Goal: Transaction & Acquisition: Purchase product/service

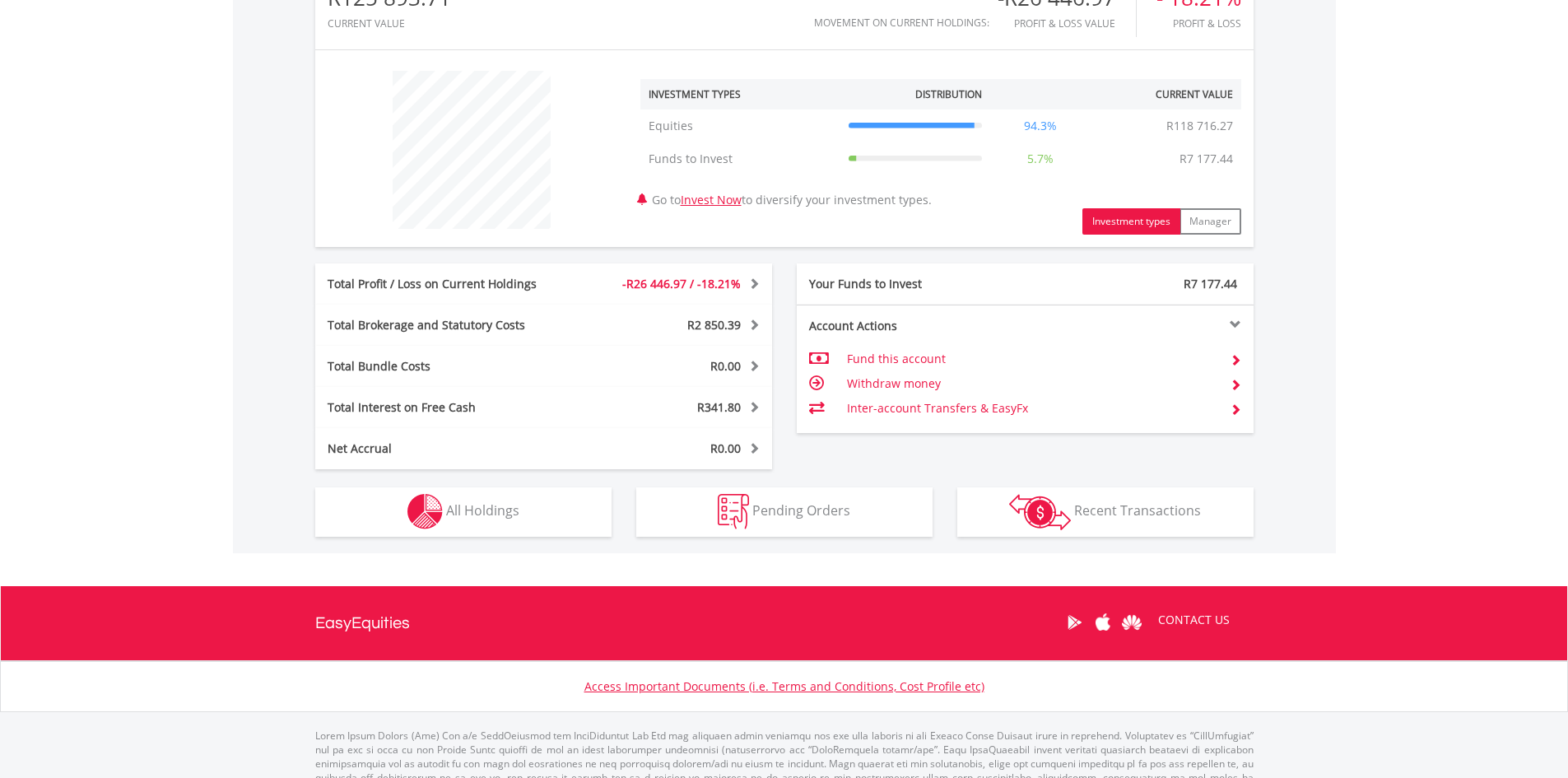
scroll to position [597, 0]
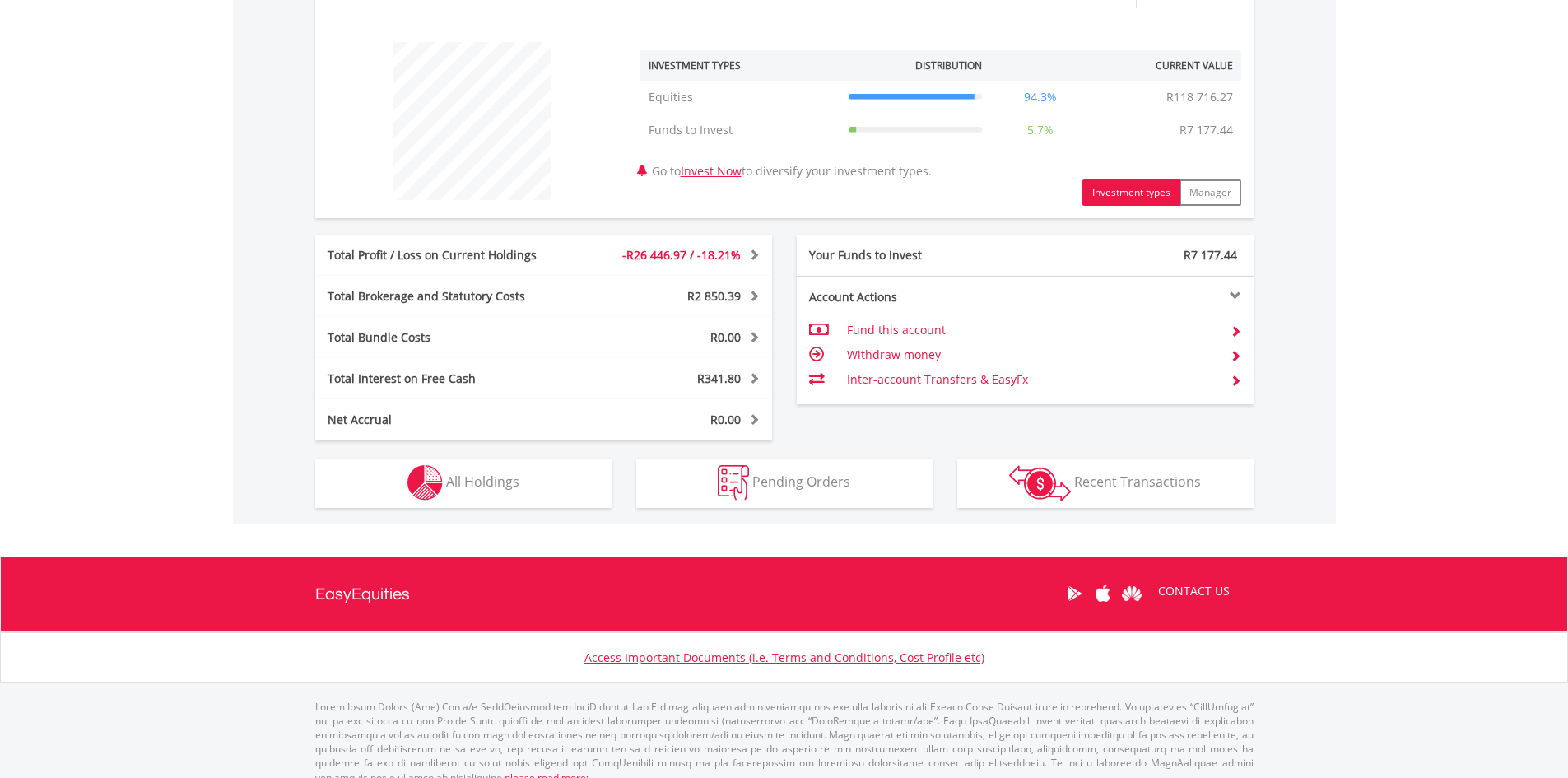
click at [899, 375] on td "Inter-account Transfers & EasyFx" at bounding box center [1031, 379] width 369 height 25
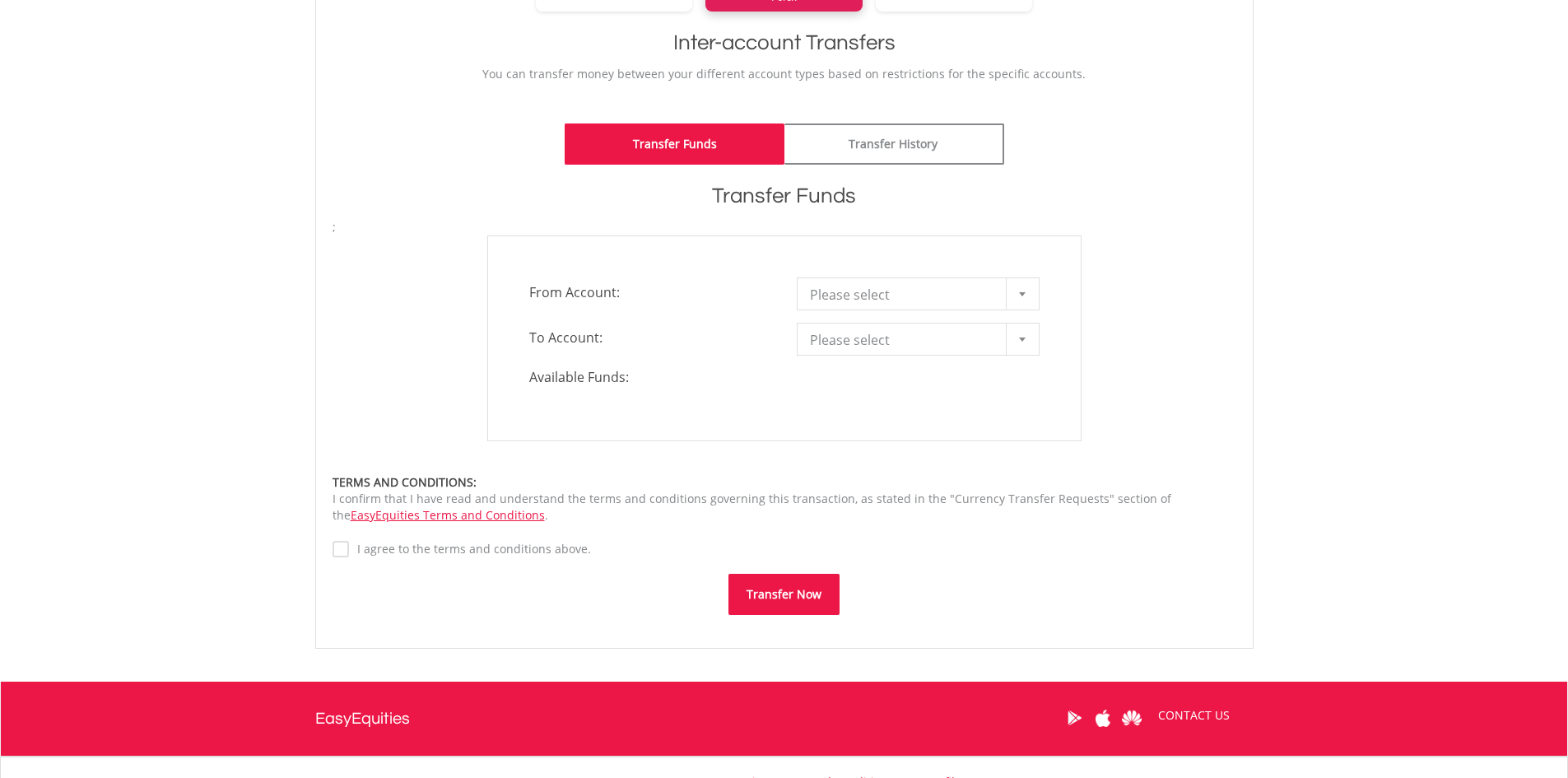
scroll to position [329, 0]
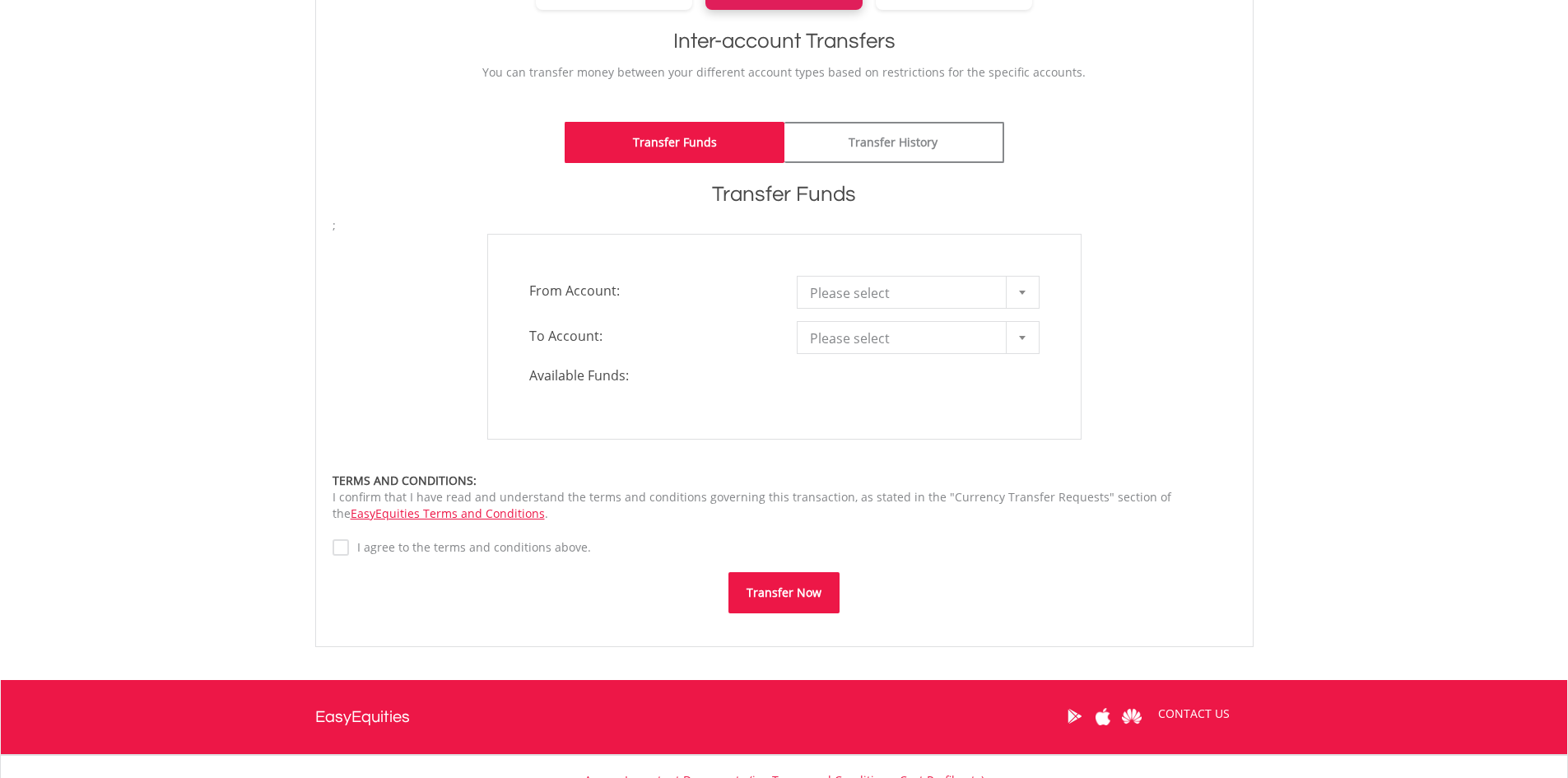
click at [824, 293] on span "Please select" at bounding box center [906, 293] width 192 height 33
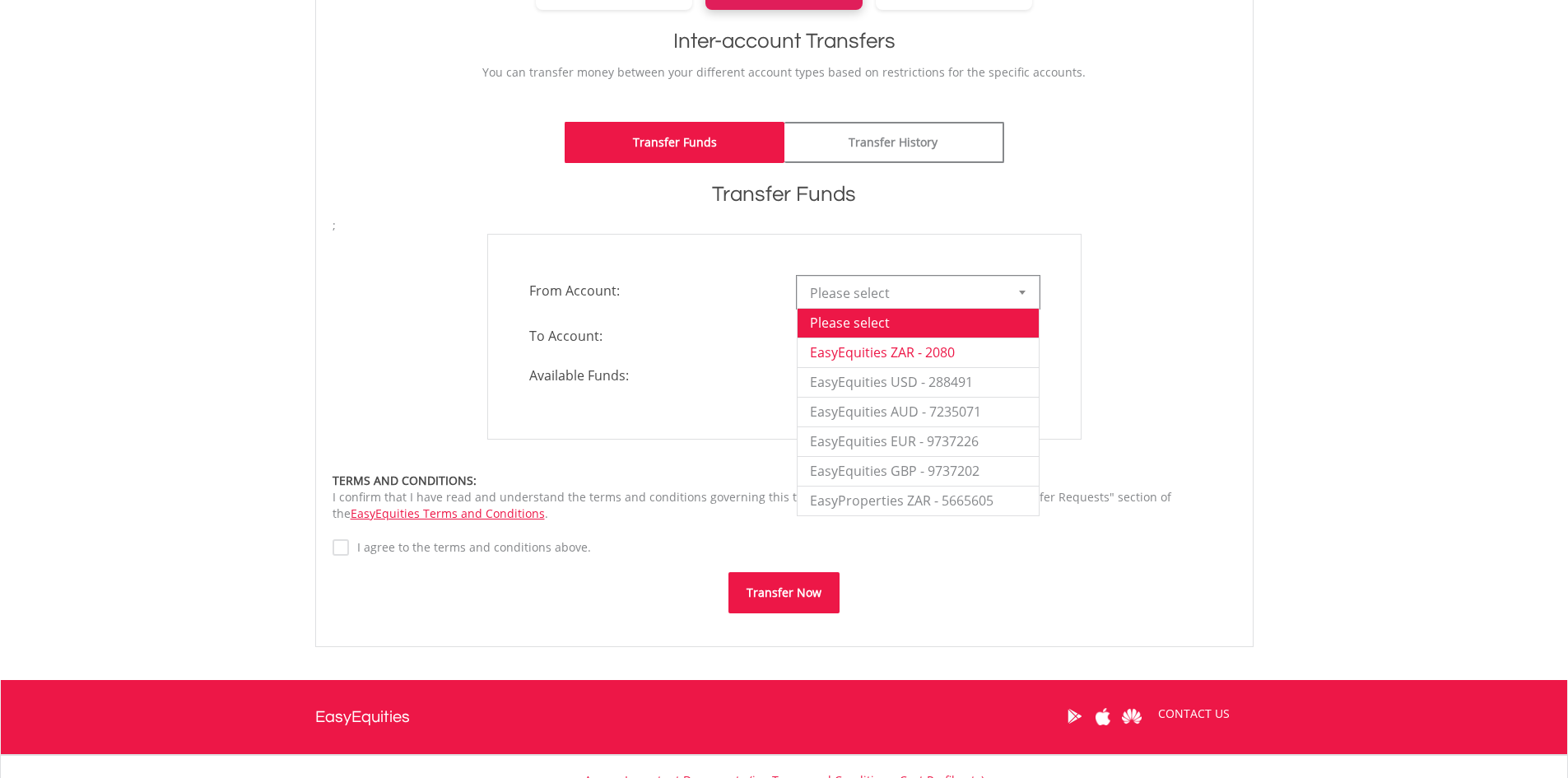
click at [864, 341] on li "EasyEquities ZAR - 2080" at bounding box center [918, 352] width 241 height 30
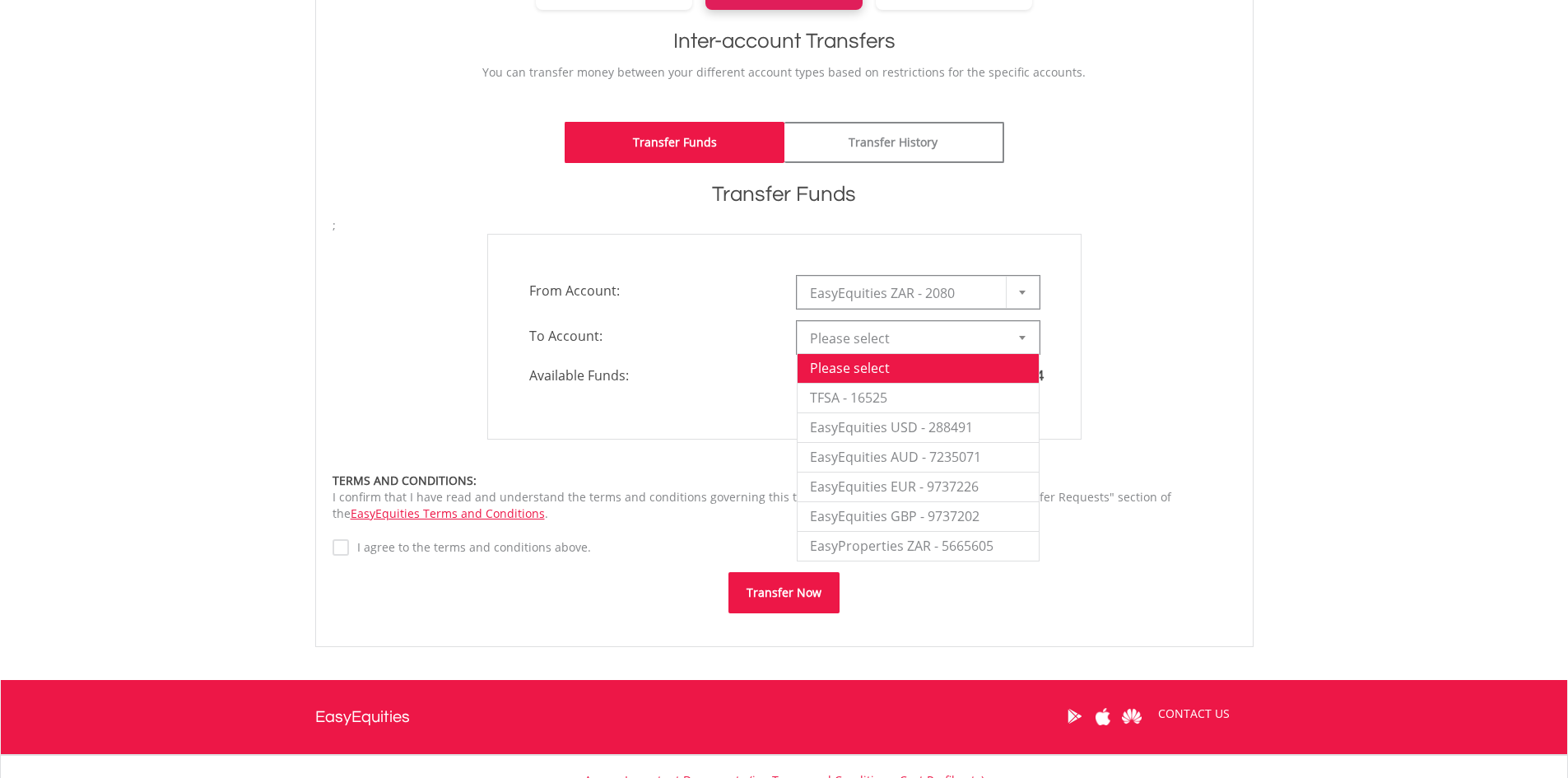
click at [863, 330] on span "Please select" at bounding box center [906, 339] width 192 height 33
click at [863, 397] on li "TFSA - 16525" at bounding box center [918, 398] width 241 height 30
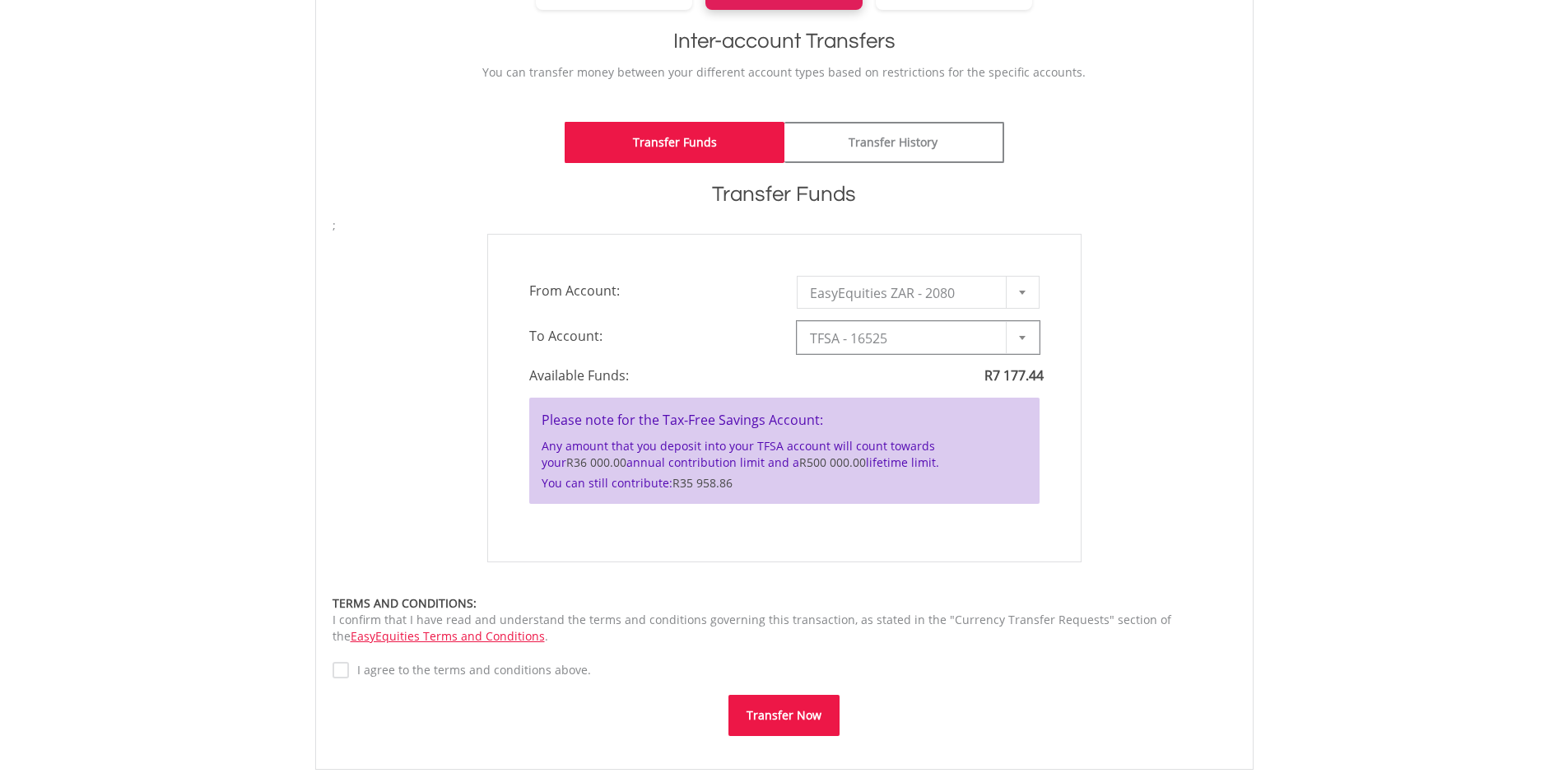
type input "*"
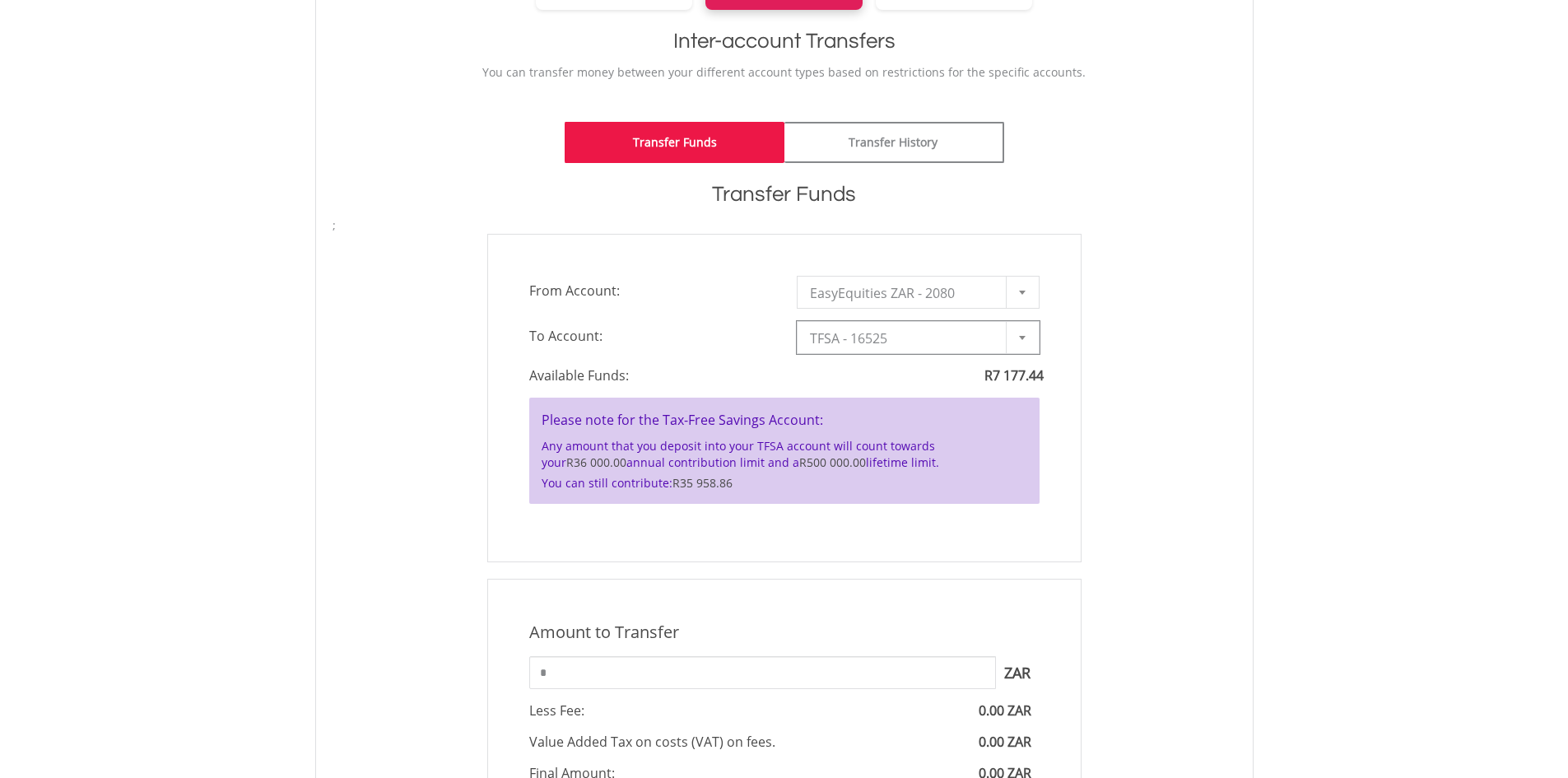
click at [911, 331] on span "TFSA - 16525" at bounding box center [906, 339] width 192 height 33
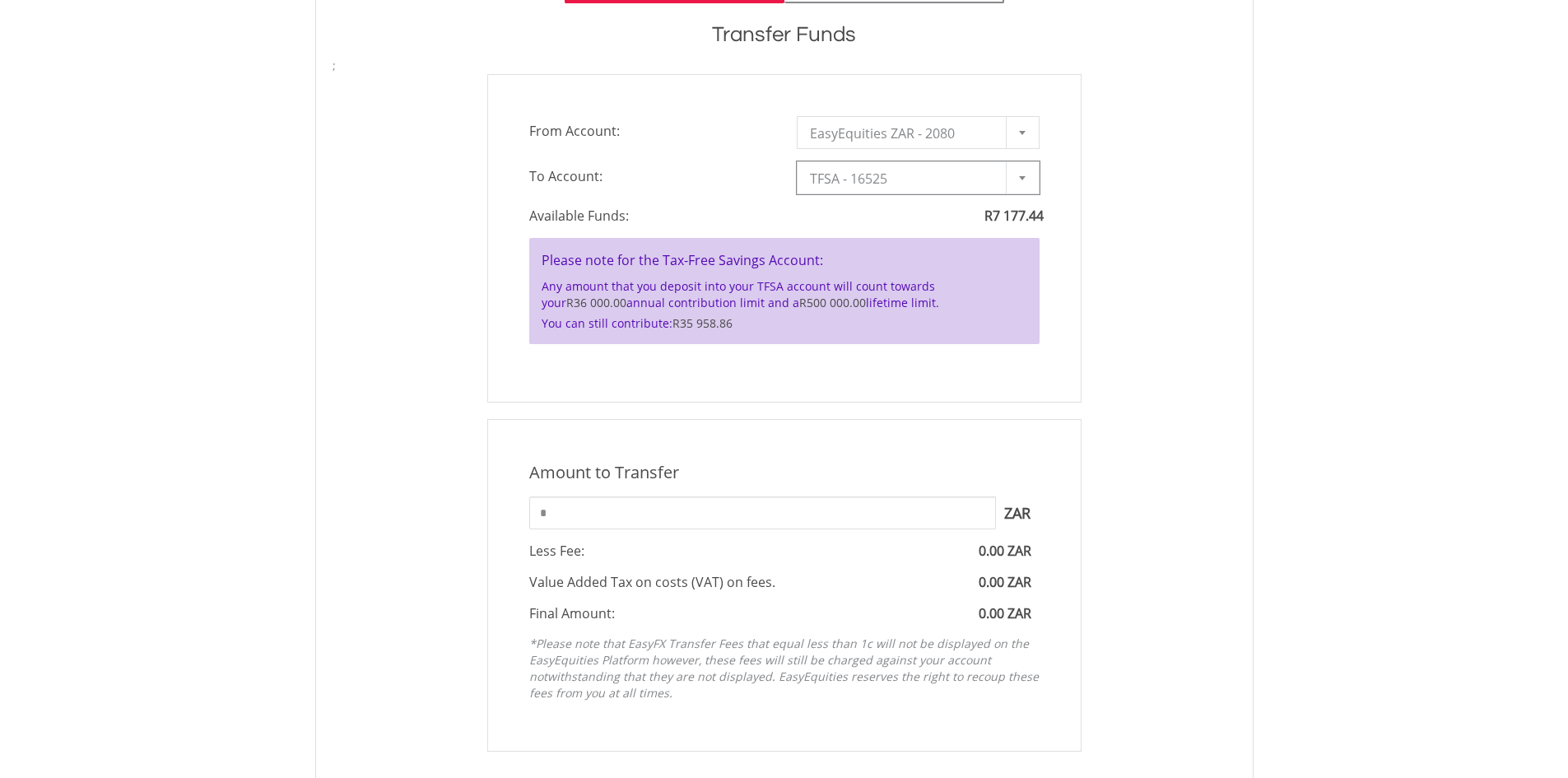
scroll to position [577, 0]
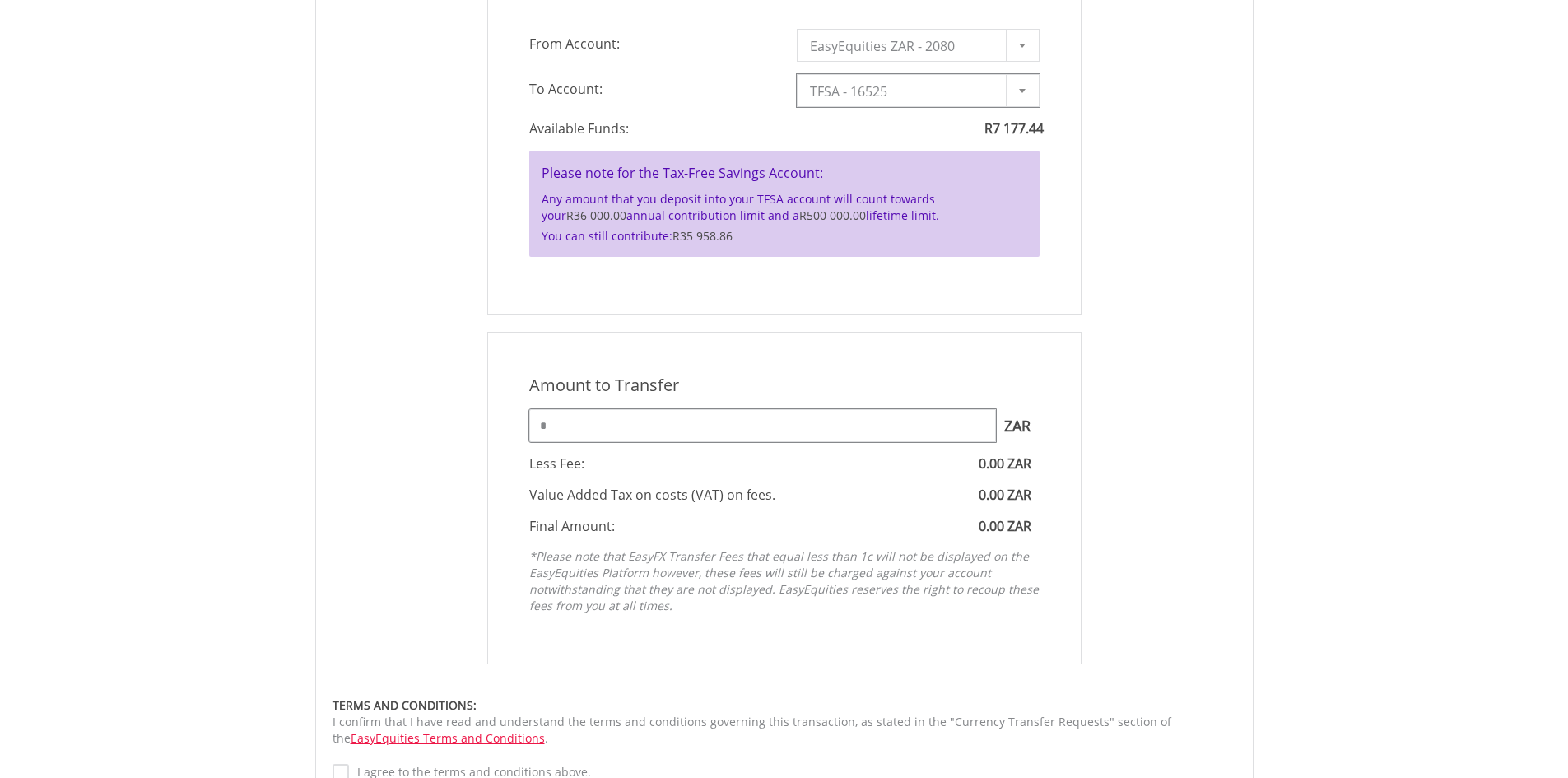
click at [721, 424] on input "*" at bounding box center [762, 426] width 466 height 33
type input "***"
click at [773, 488] on div "Value Added Tax on costs (VAT) on fees. 0.00 ZAR" at bounding box center [784, 495] width 535 height 19
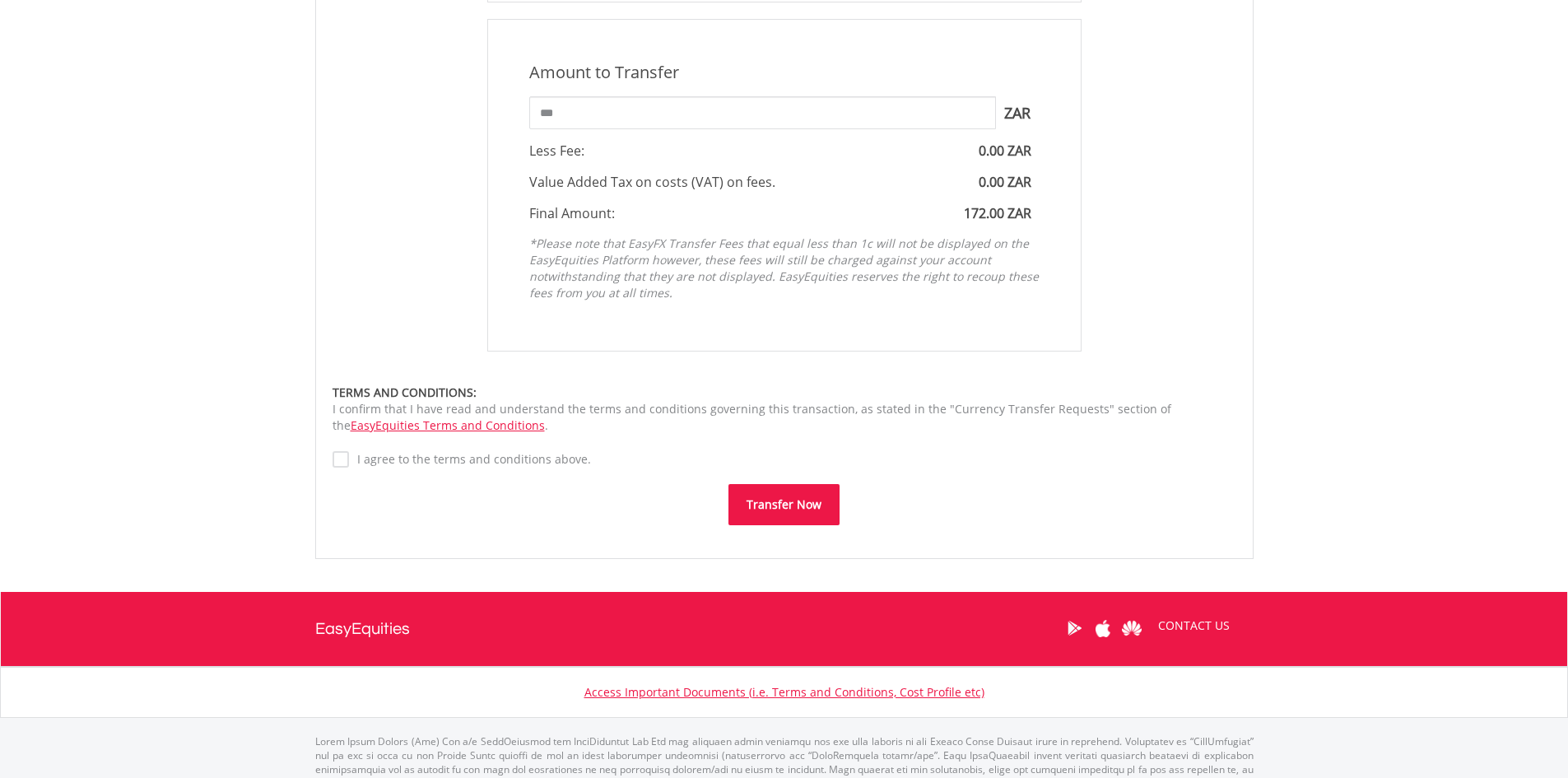
scroll to position [906, 0]
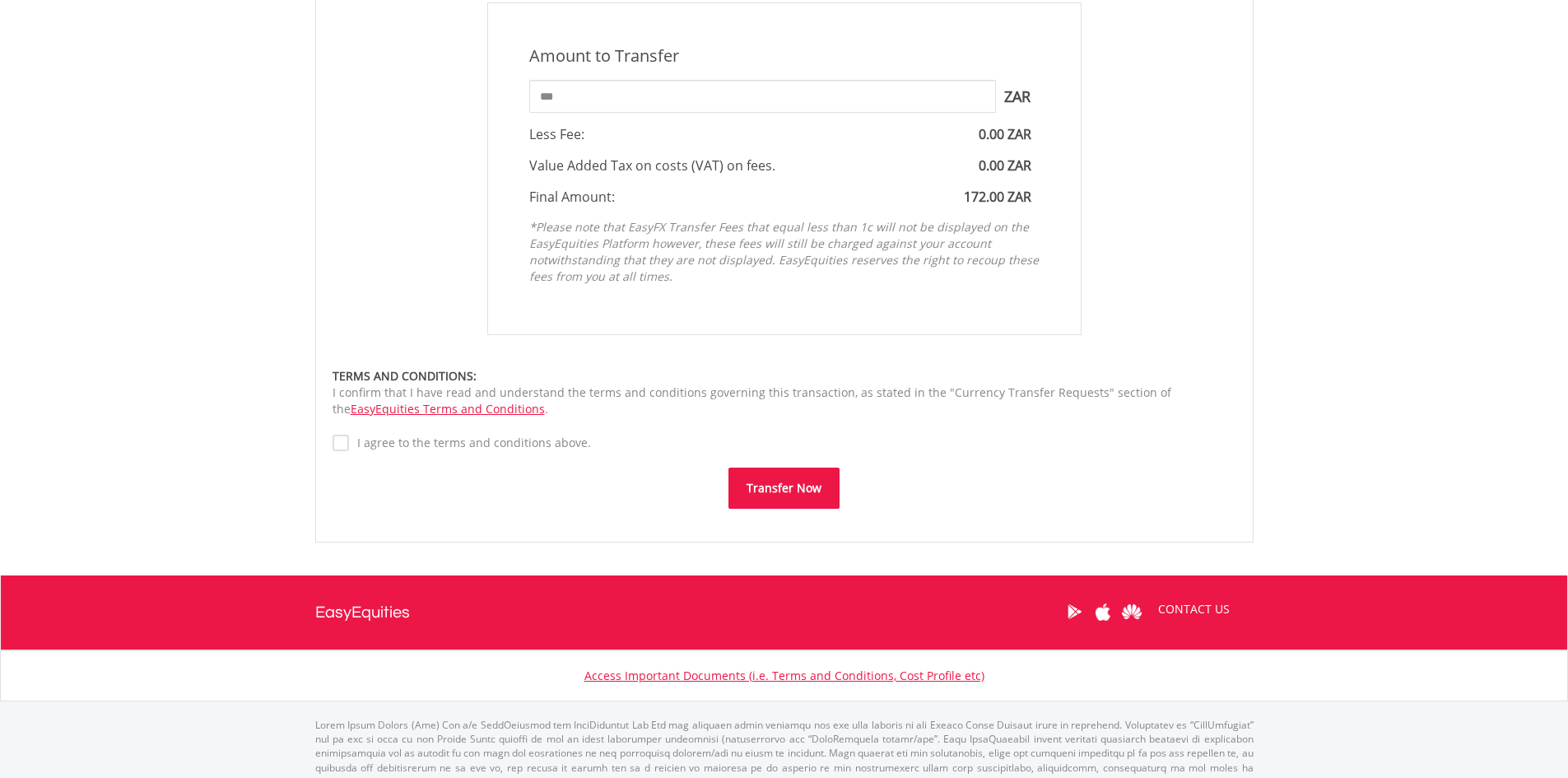
click at [791, 483] on button "Transfer Now" at bounding box center [784, 488] width 111 height 41
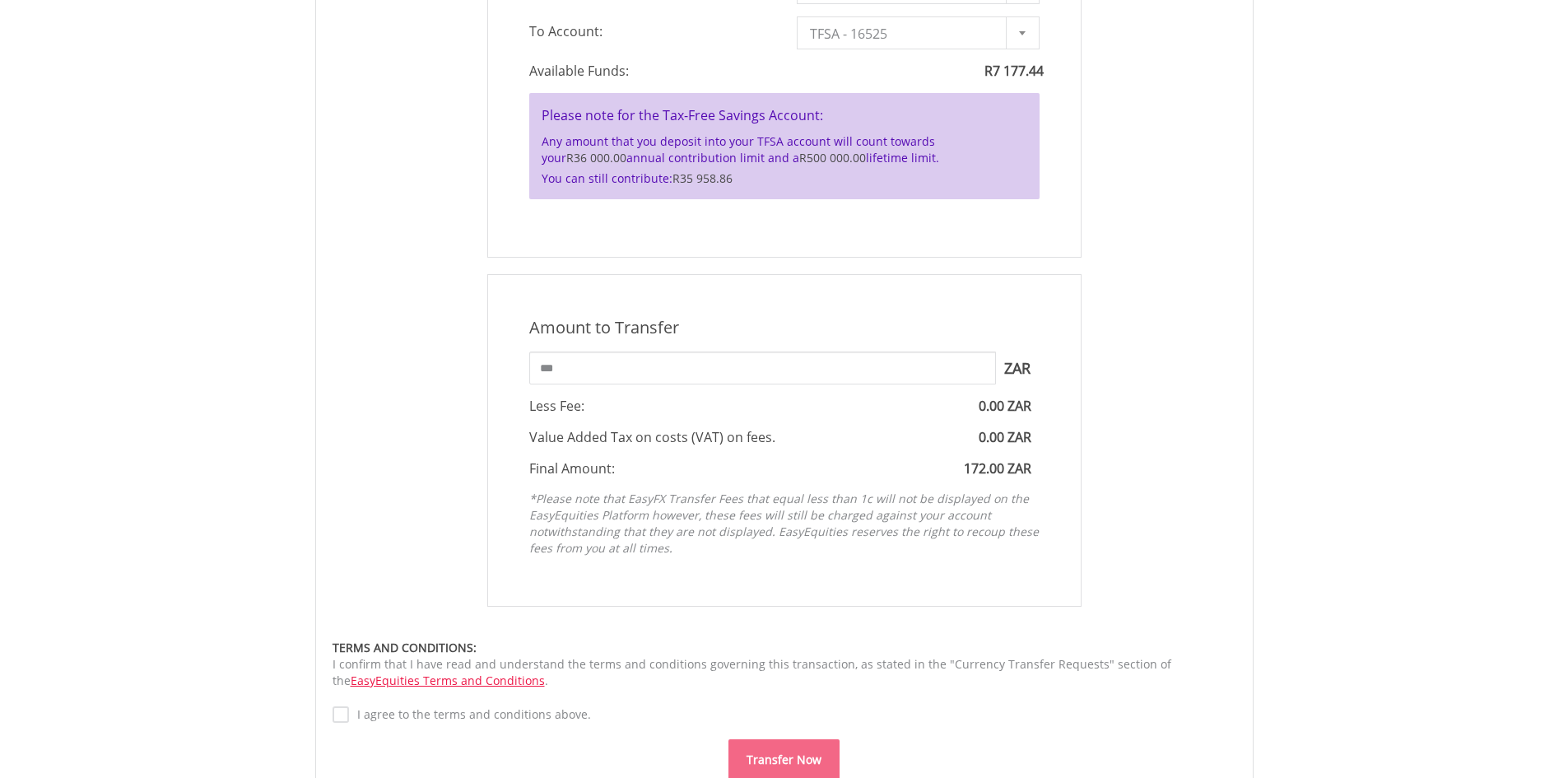
scroll to position [577, 0]
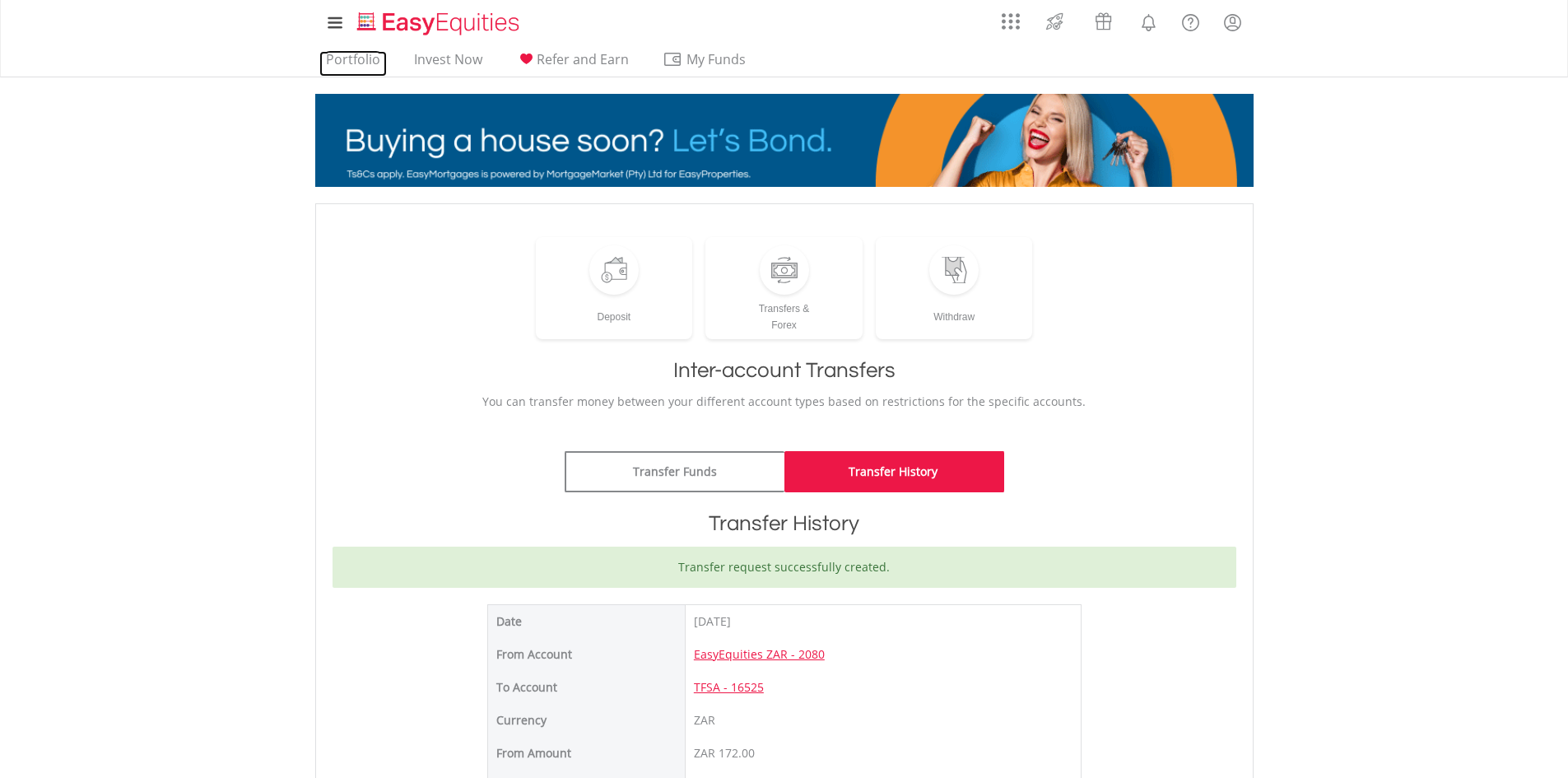
click at [335, 65] on link "Portfolio" at bounding box center [353, 64] width 67 height 26
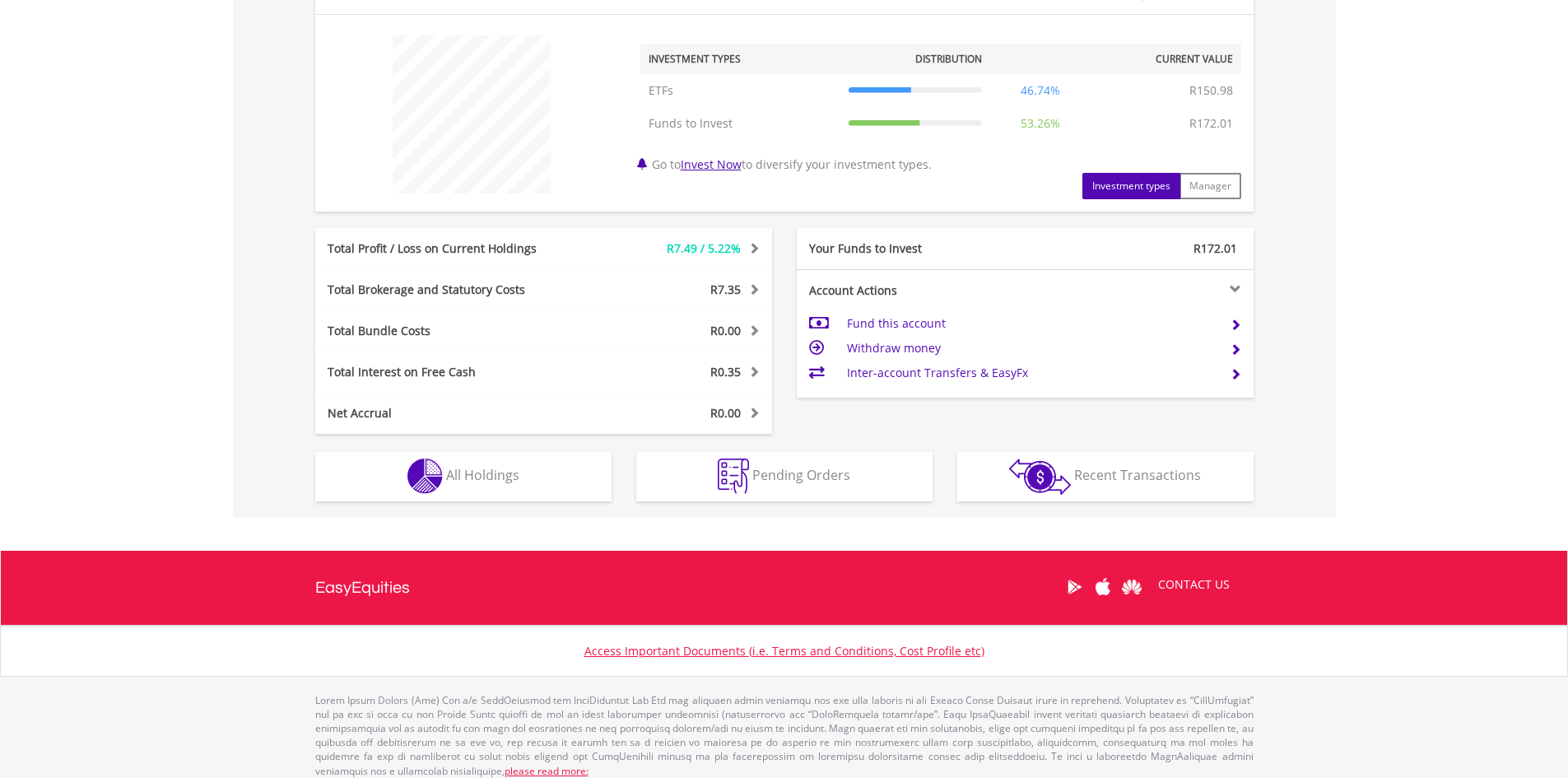
scroll to position [615, 0]
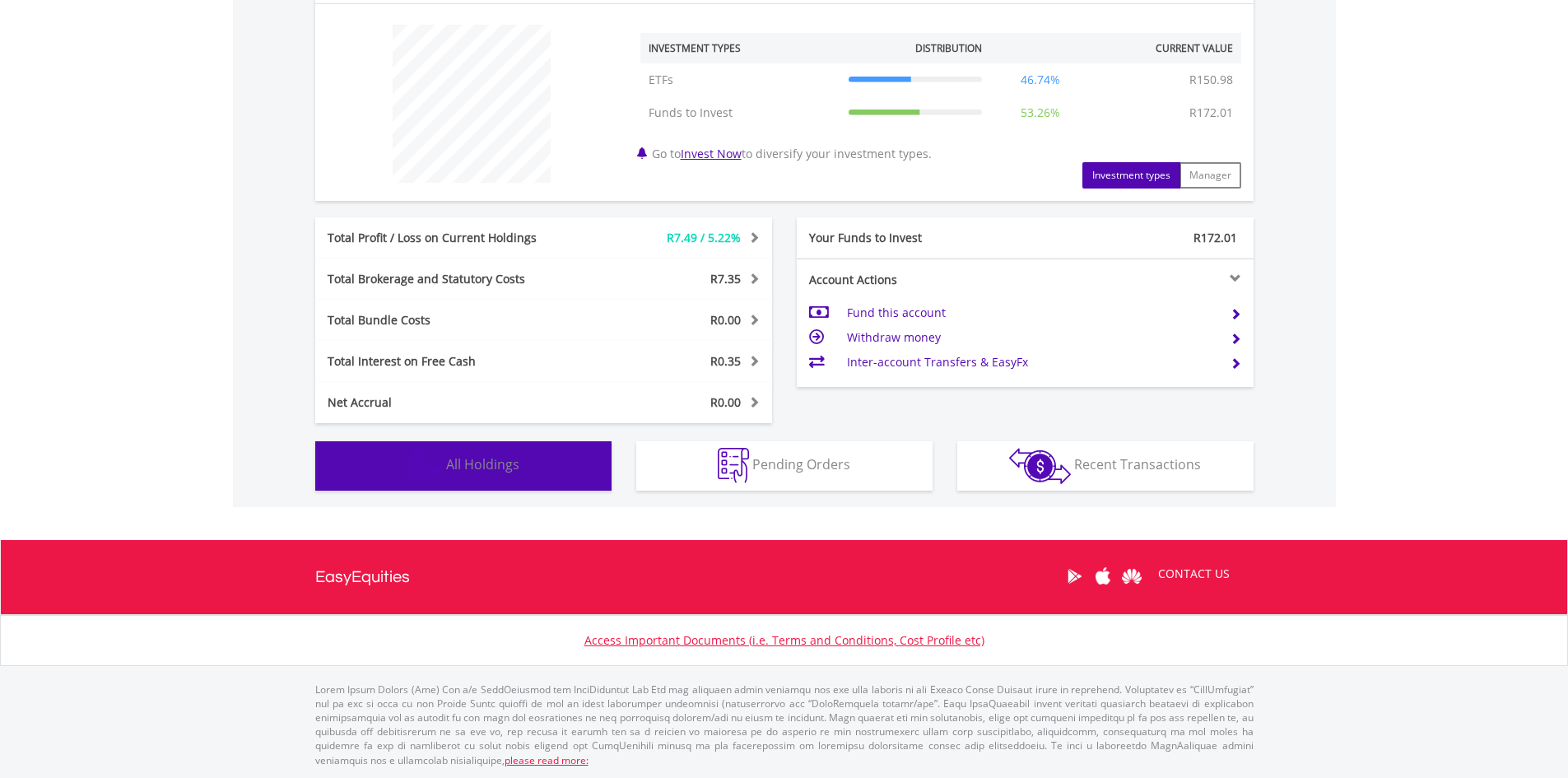
click at [578, 476] on button "Holdings All Holdings" at bounding box center [464, 466] width 297 height 50
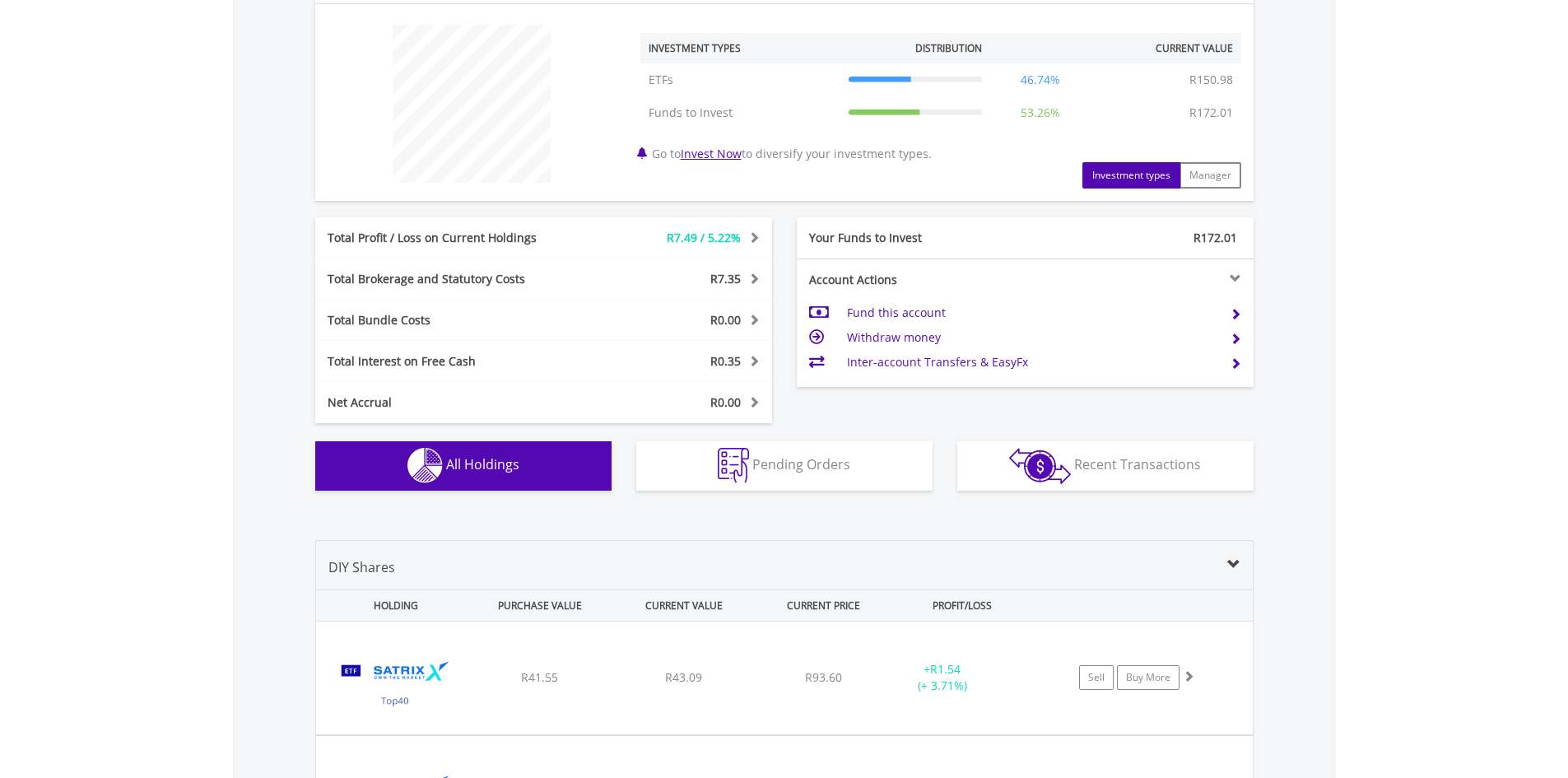
scroll to position [934, 0]
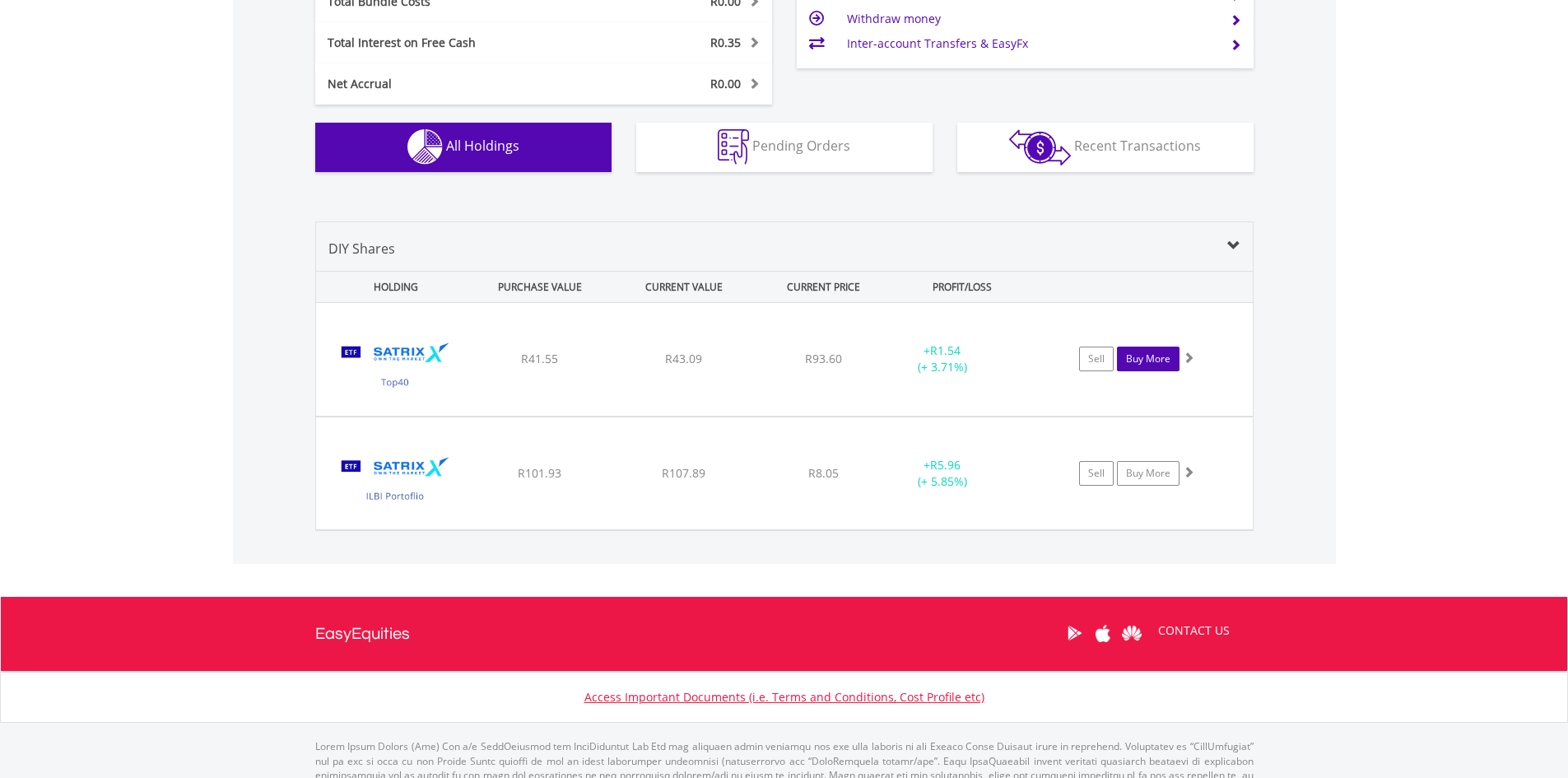
click at [1146, 362] on link "Buy More" at bounding box center [1148, 359] width 63 height 25
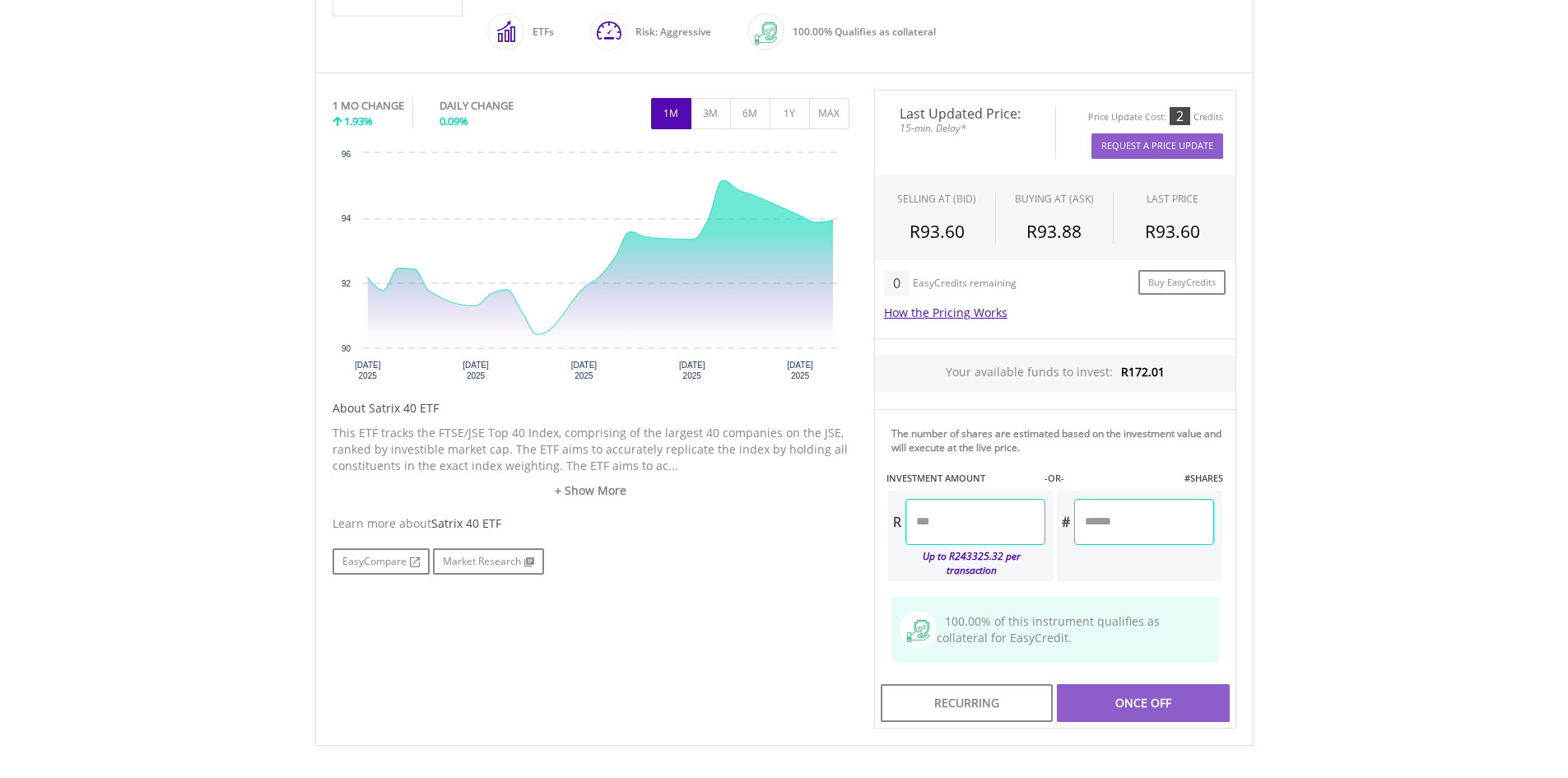
scroll to position [494, 0]
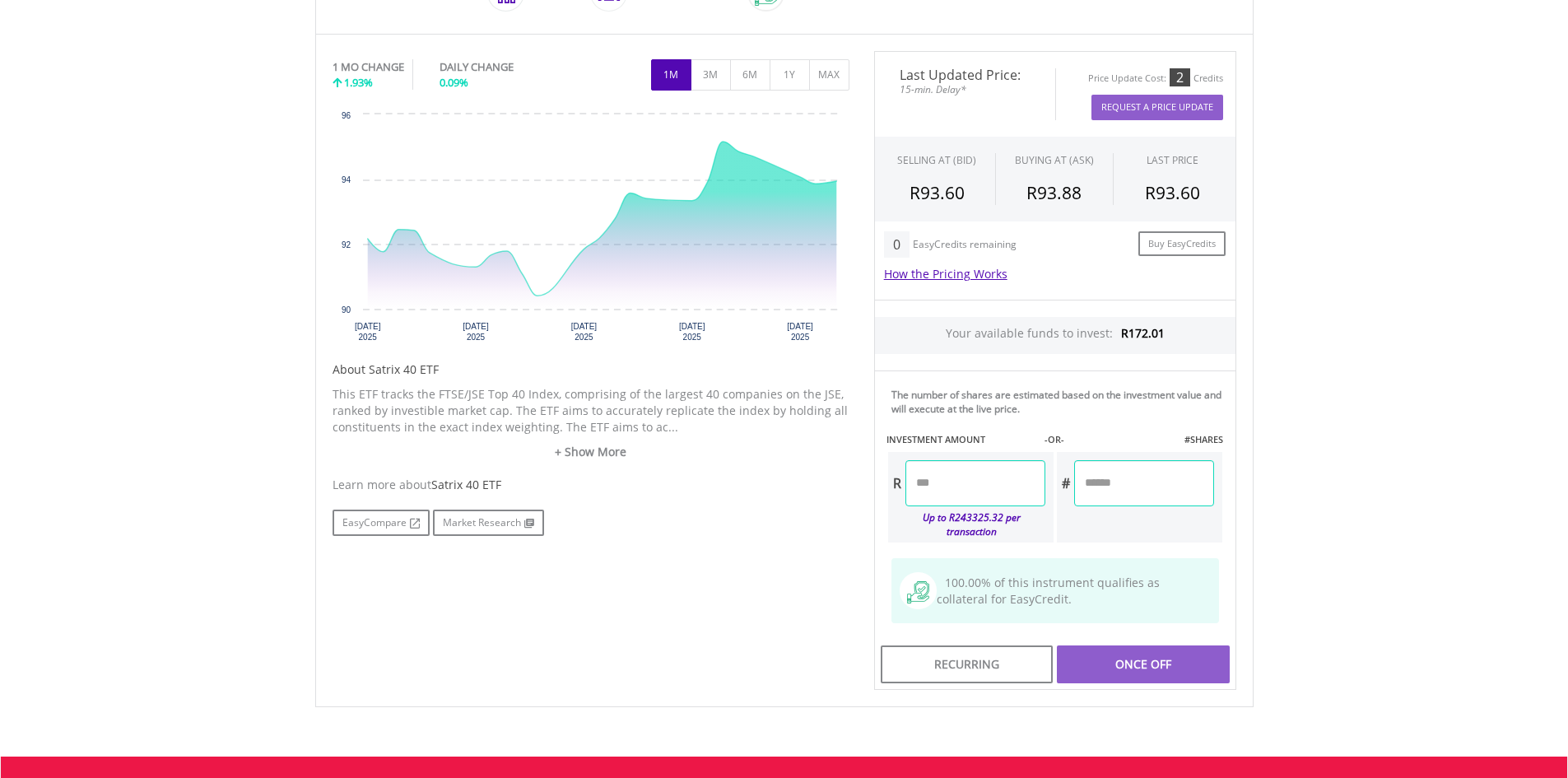
click at [926, 490] on input "number" at bounding box center [975, 483] width 140 height 46
type input "******"
click at [1120, 489] on div "Last Updated Price: 15-min. Delay* Price Update Cost: 2 Credits Request A Price…" at bounding box center [1054, 371] width 387 height 640
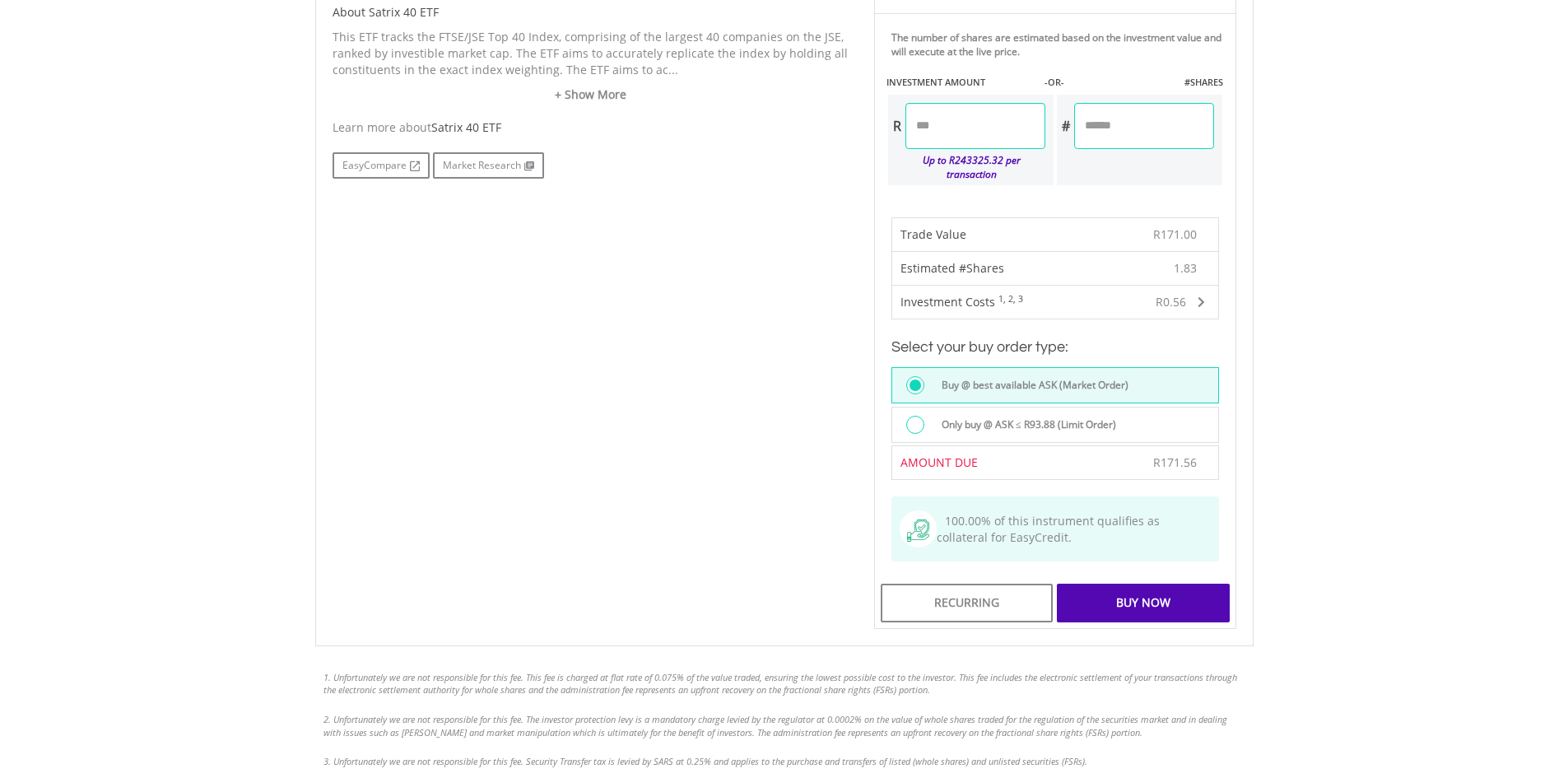
scroll to position [906, 0]
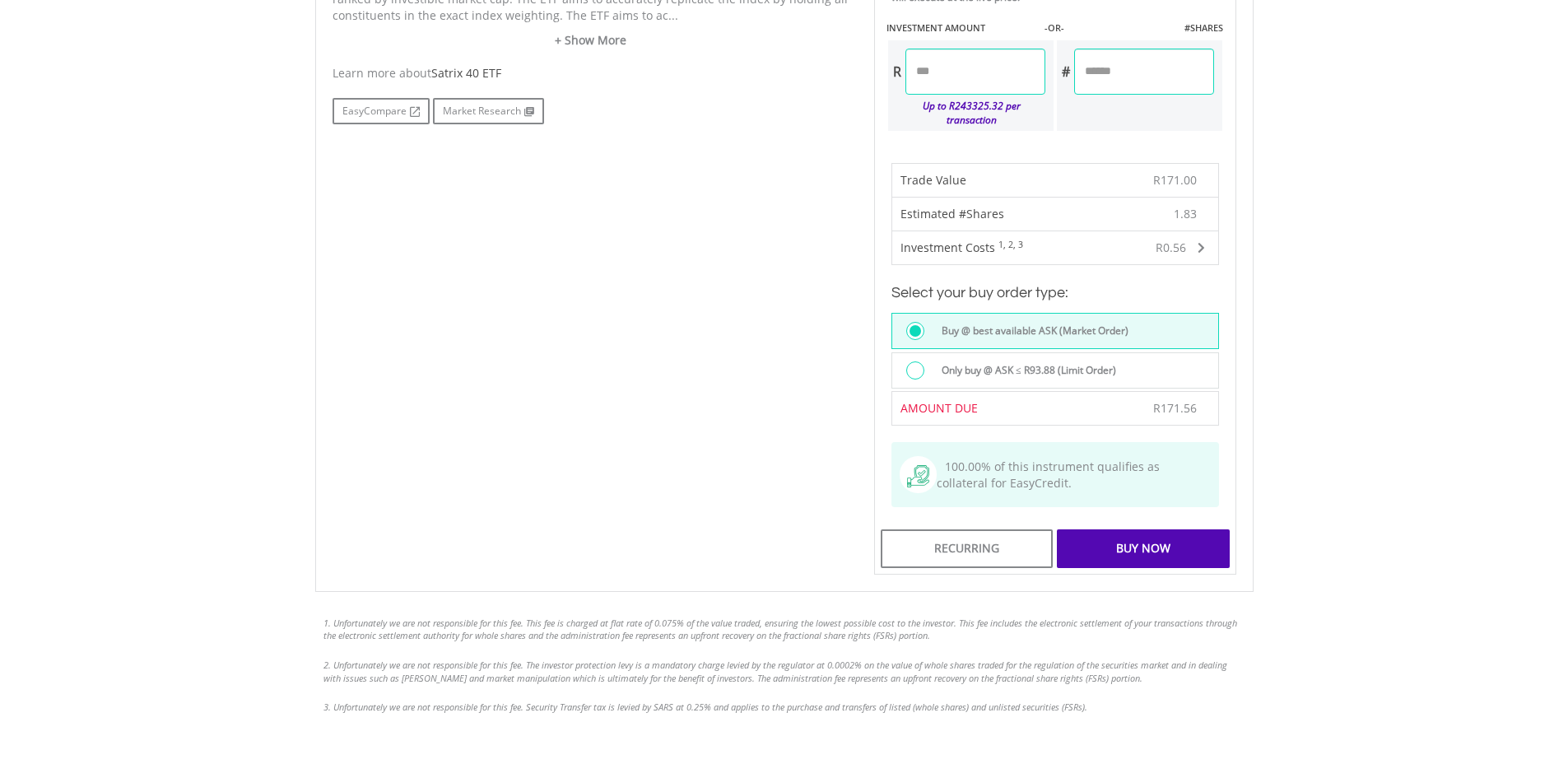
click at [1130, 532] on div "Buy Now" at bounding box center [1143, 548] width 172 height 38
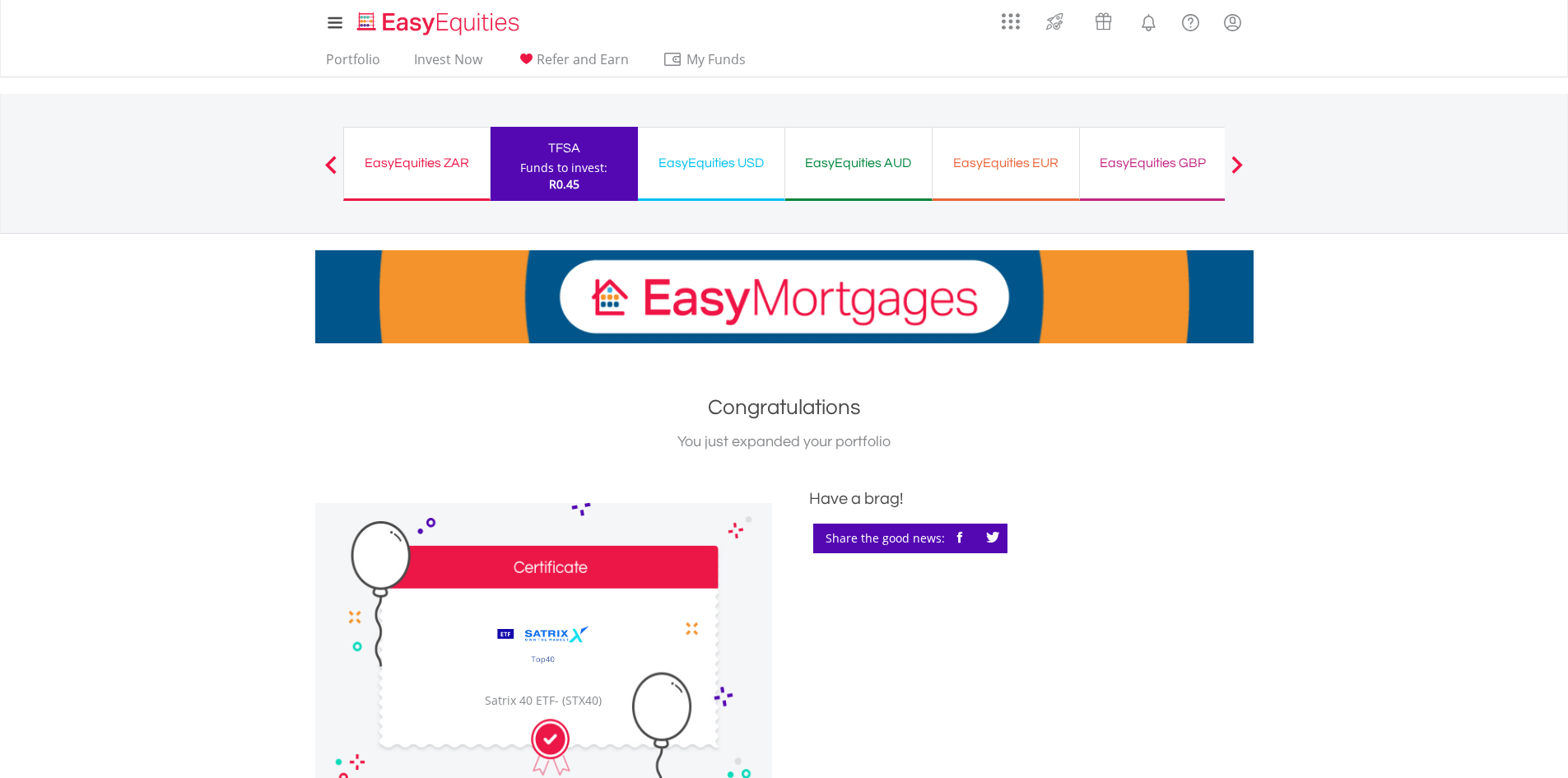
click at [461, 157] on div "EasyEquities ZAR" at bounding box center [417, 163] width 126 height 23
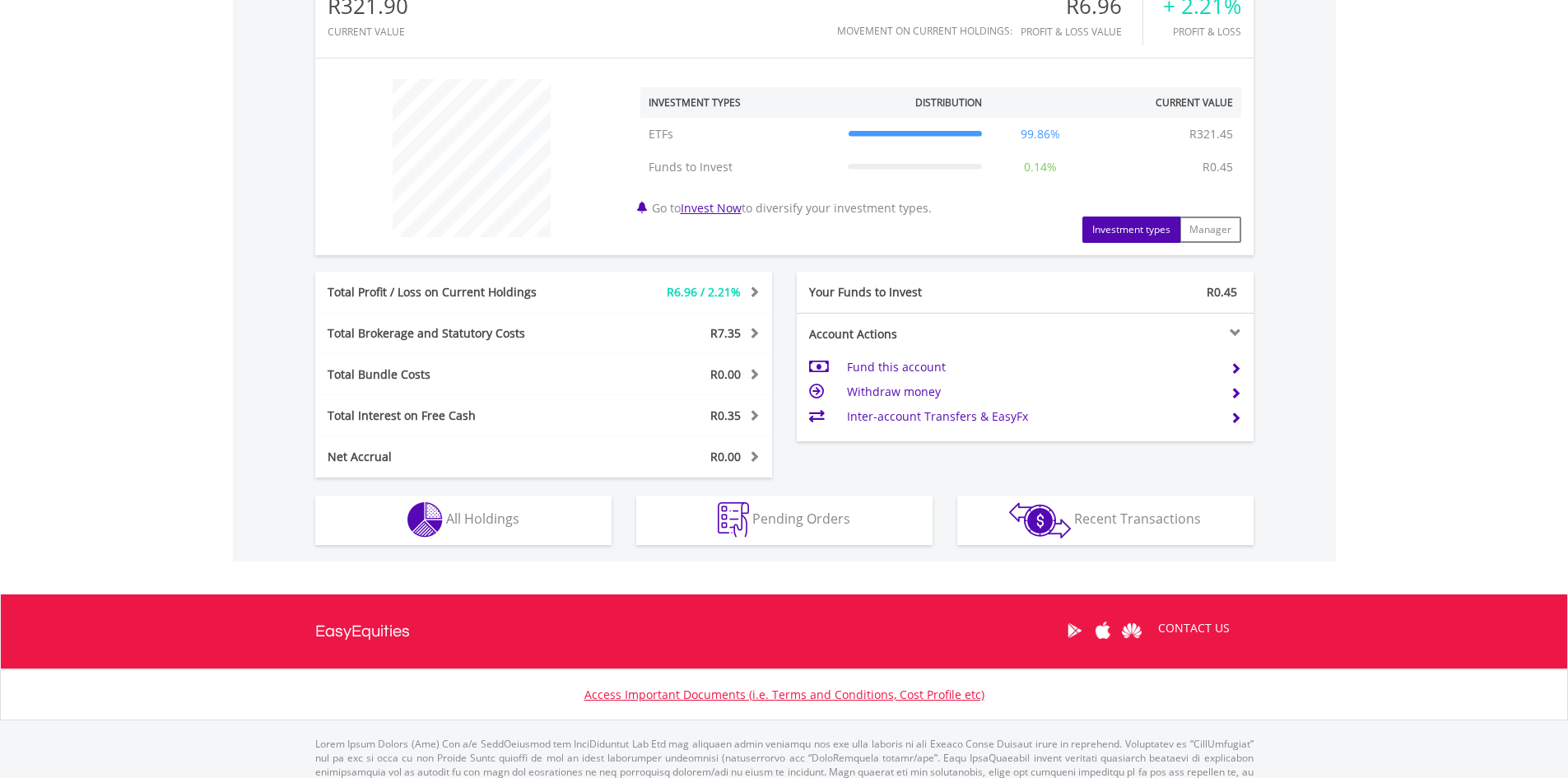
scroll to position [577, 0]
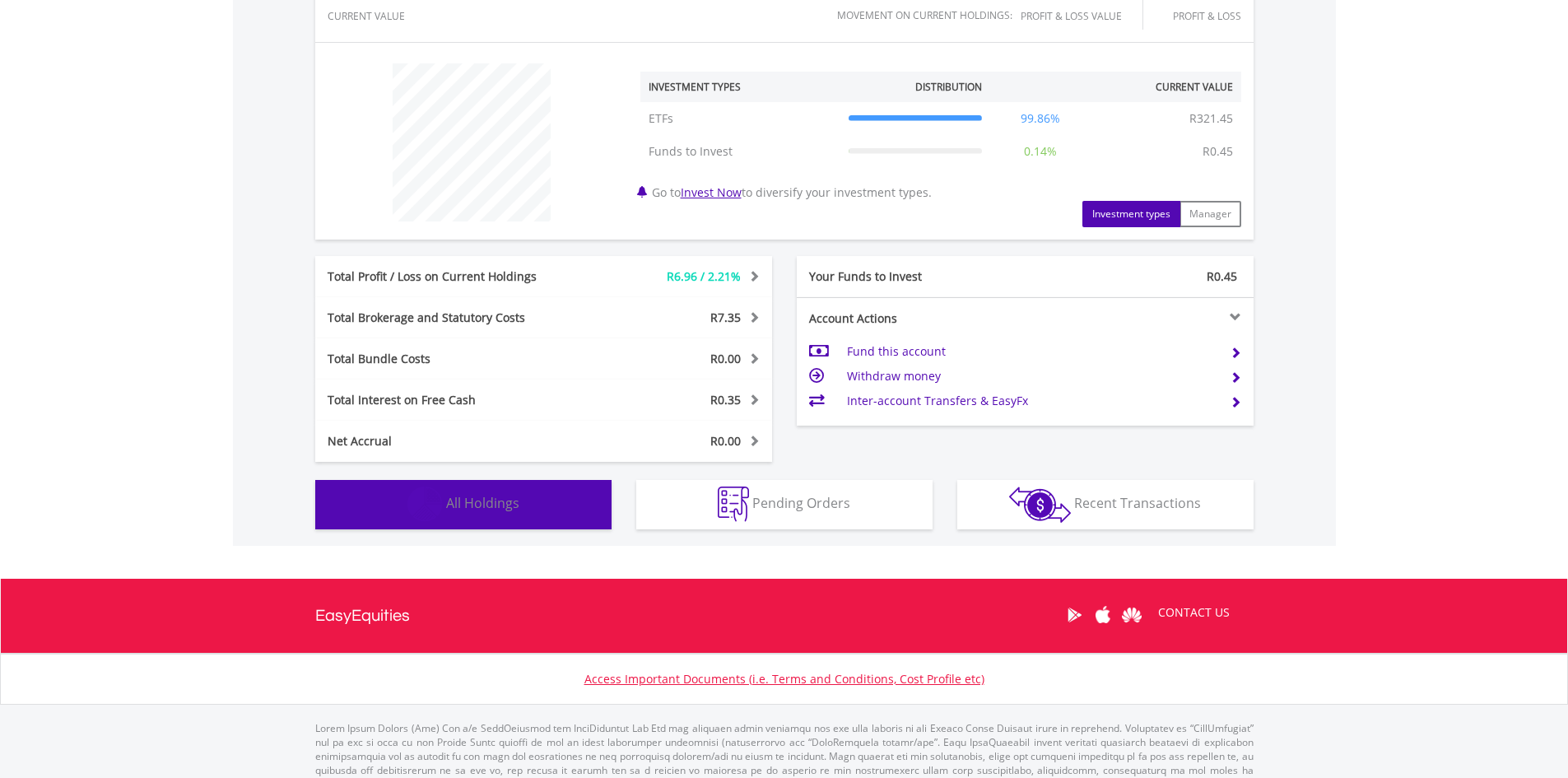
click at [539, 515] on button "Holdings All Holdings" at bounding box center [464, 505] width 297 height 50
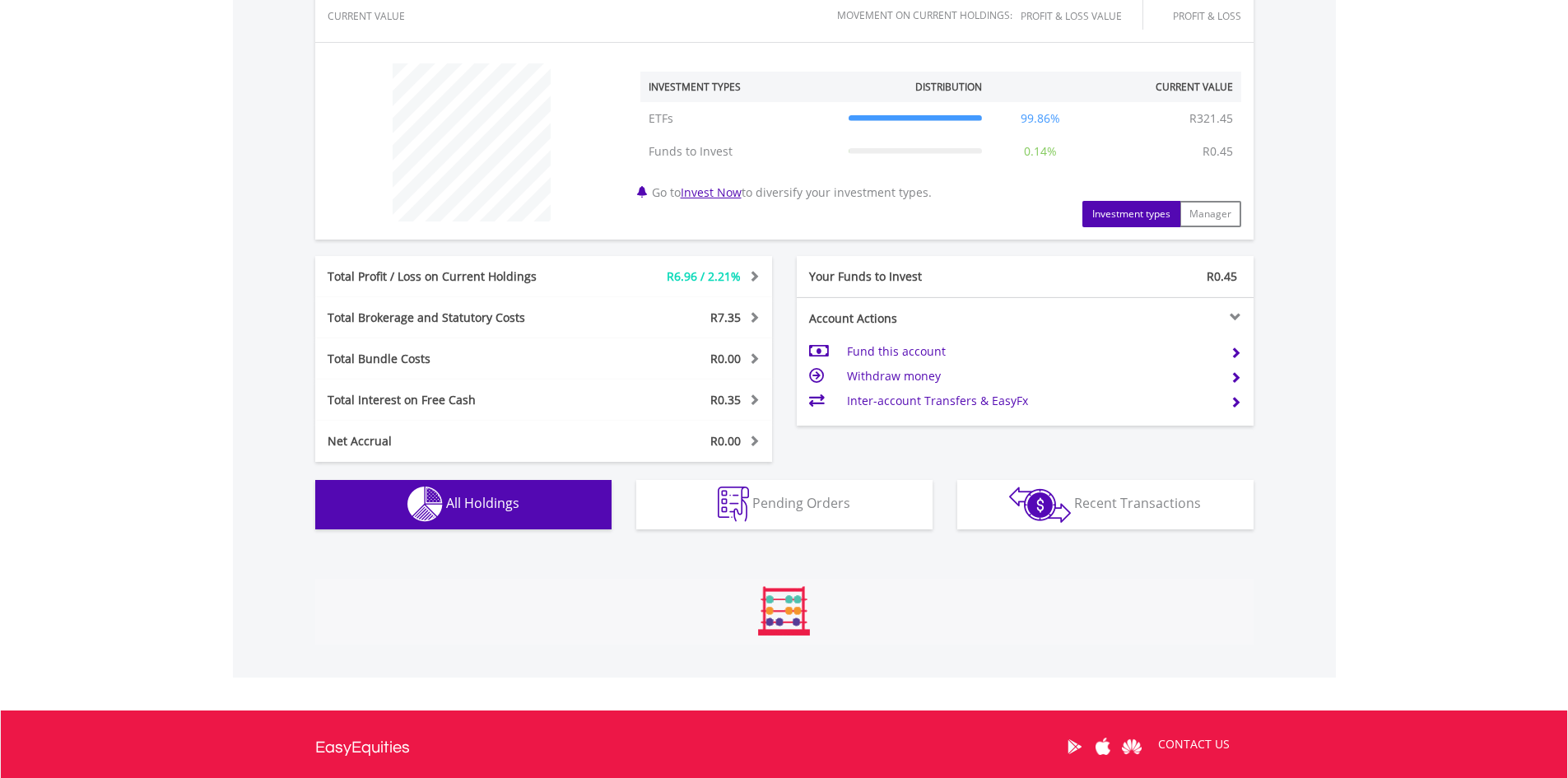
scroll to position [934, 0]
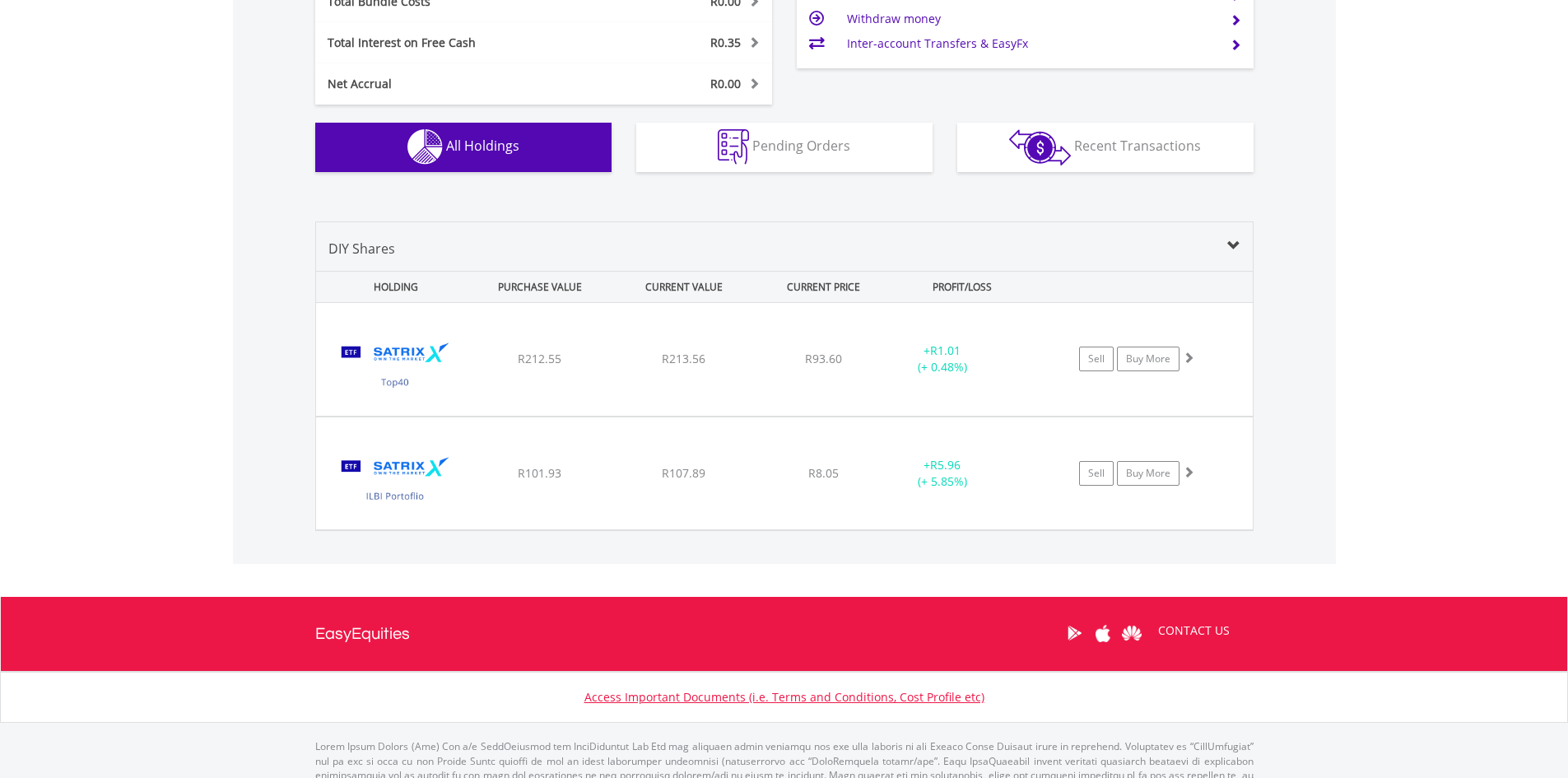
click at [786, 356] on div "R93.60" at bounding box center [823, 359] width 131 height 17
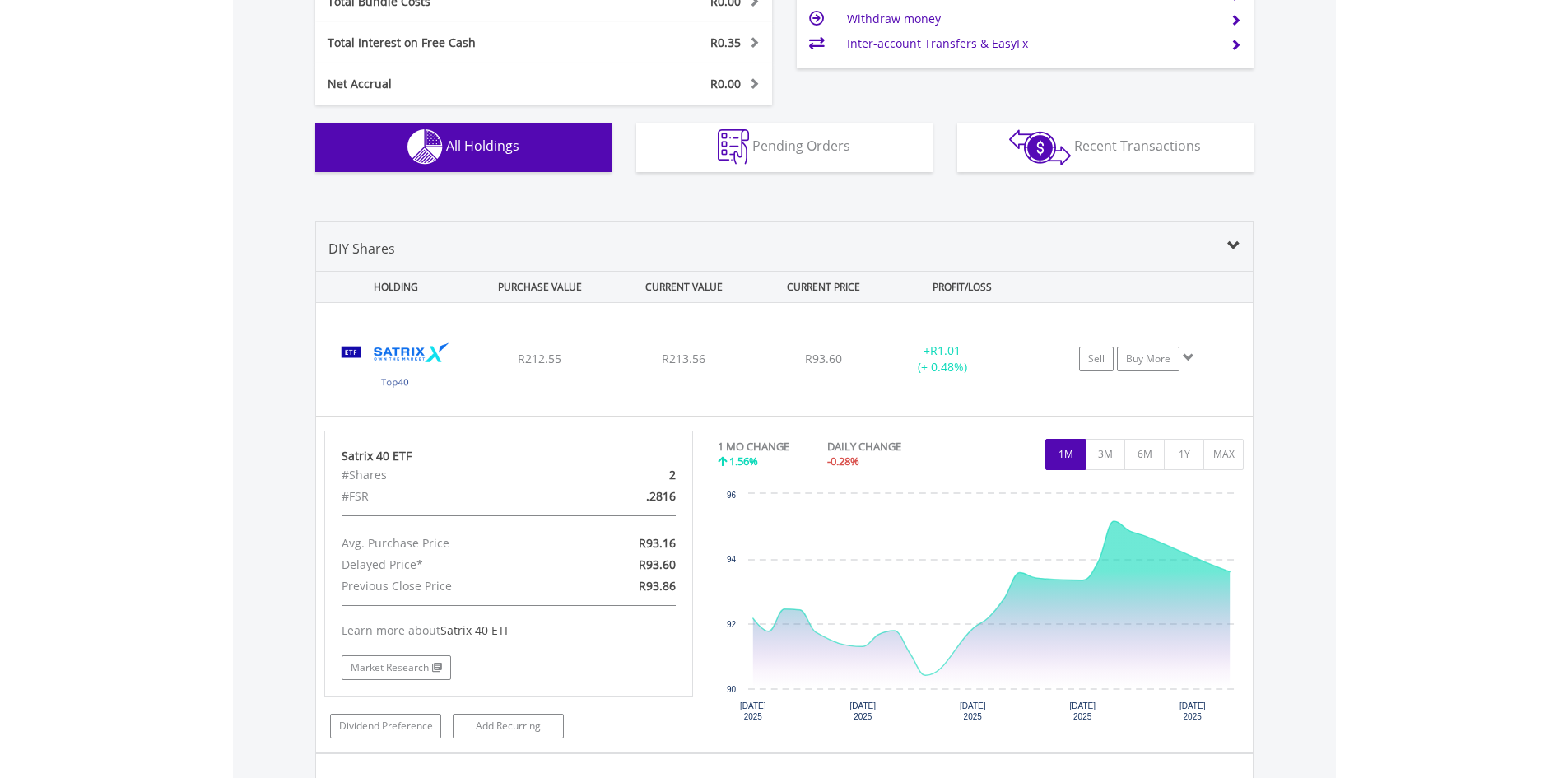
click at [565, 355] on div "R212.55" at bounding box center [539, 359] width 141 height 17
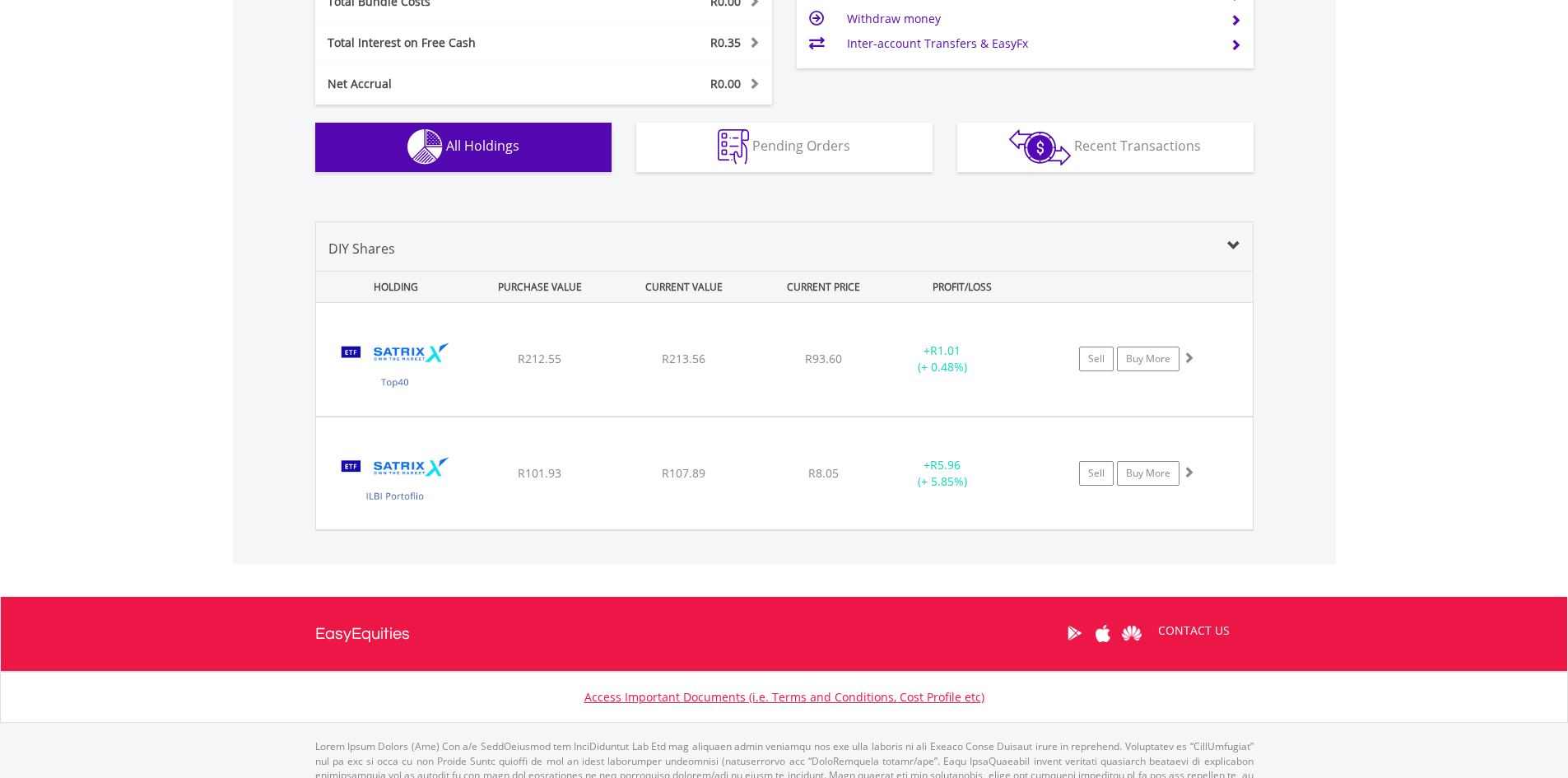
click at [586, 416] on div "﻿ Satrix ILBI ETF R101.93 R107.89 R8.05 + R5.96 (+ 5.85%) Sell Buy More" at bounding box center [784, 360] width 937 height 113
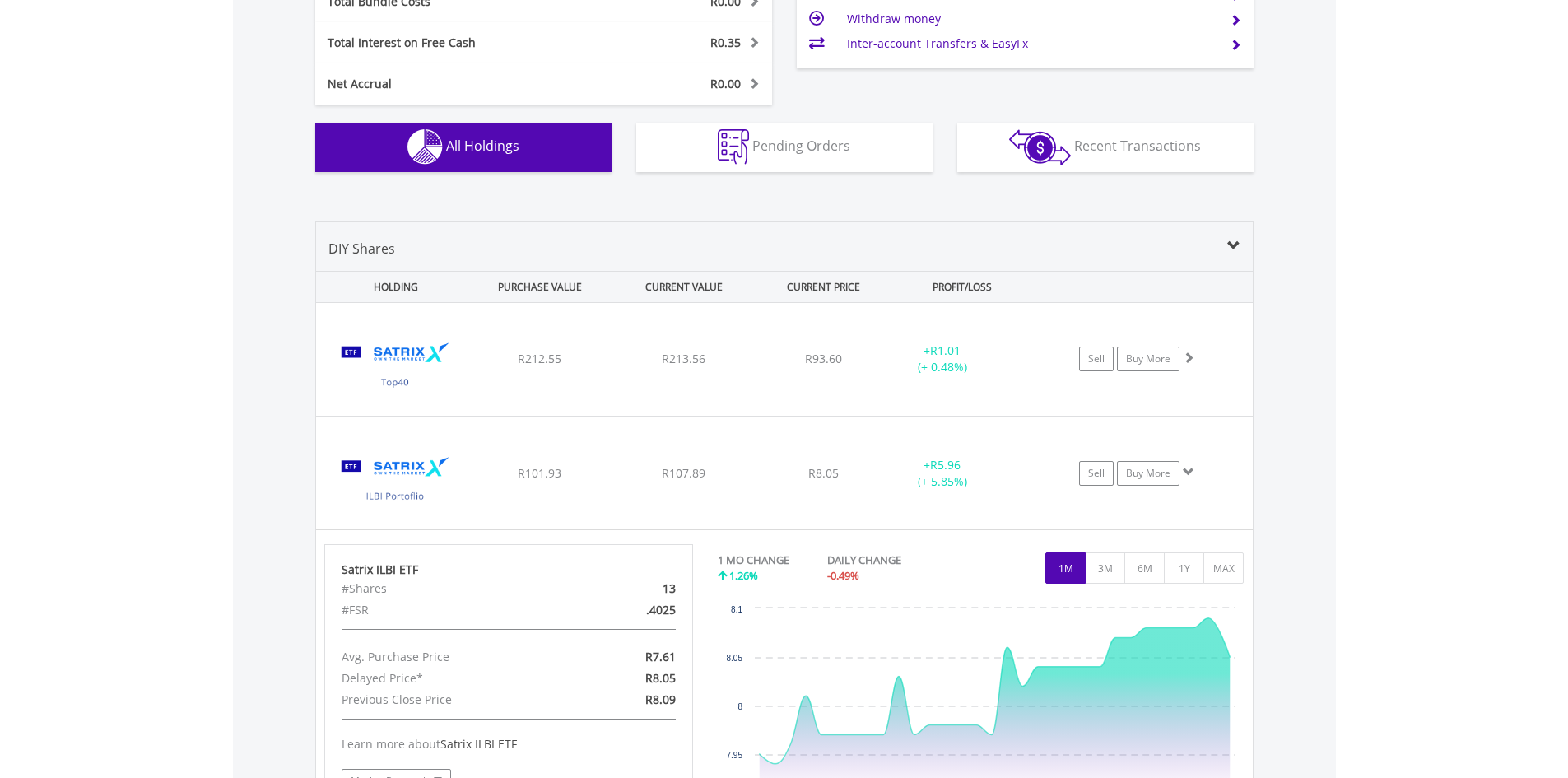
click at [586, 416] on div "﻿ Satrix ILBI ETF R101.93 R107.89 R8.05 + R5.96 (+ 5.85%) Sell Buy More" at bounding box center [784, 360] width 937 height 113
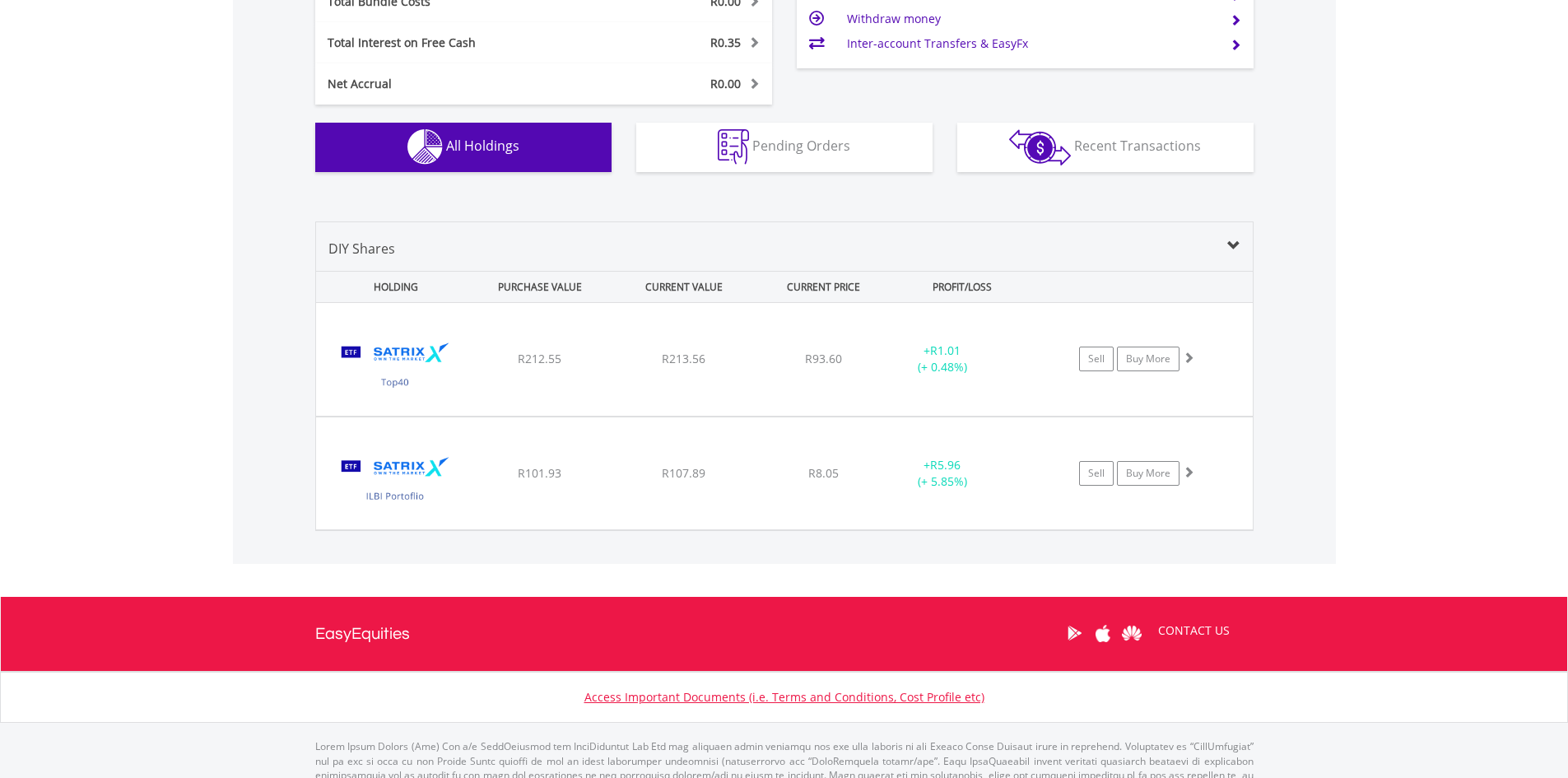
click at [592, 373] on div "﻿ Satrix 40 ETF R212.55 R213.56 R93.60 + R1.01 (+ 0.48%) Sell Buy More" at bounding box center [784, 360] width 937 height 113
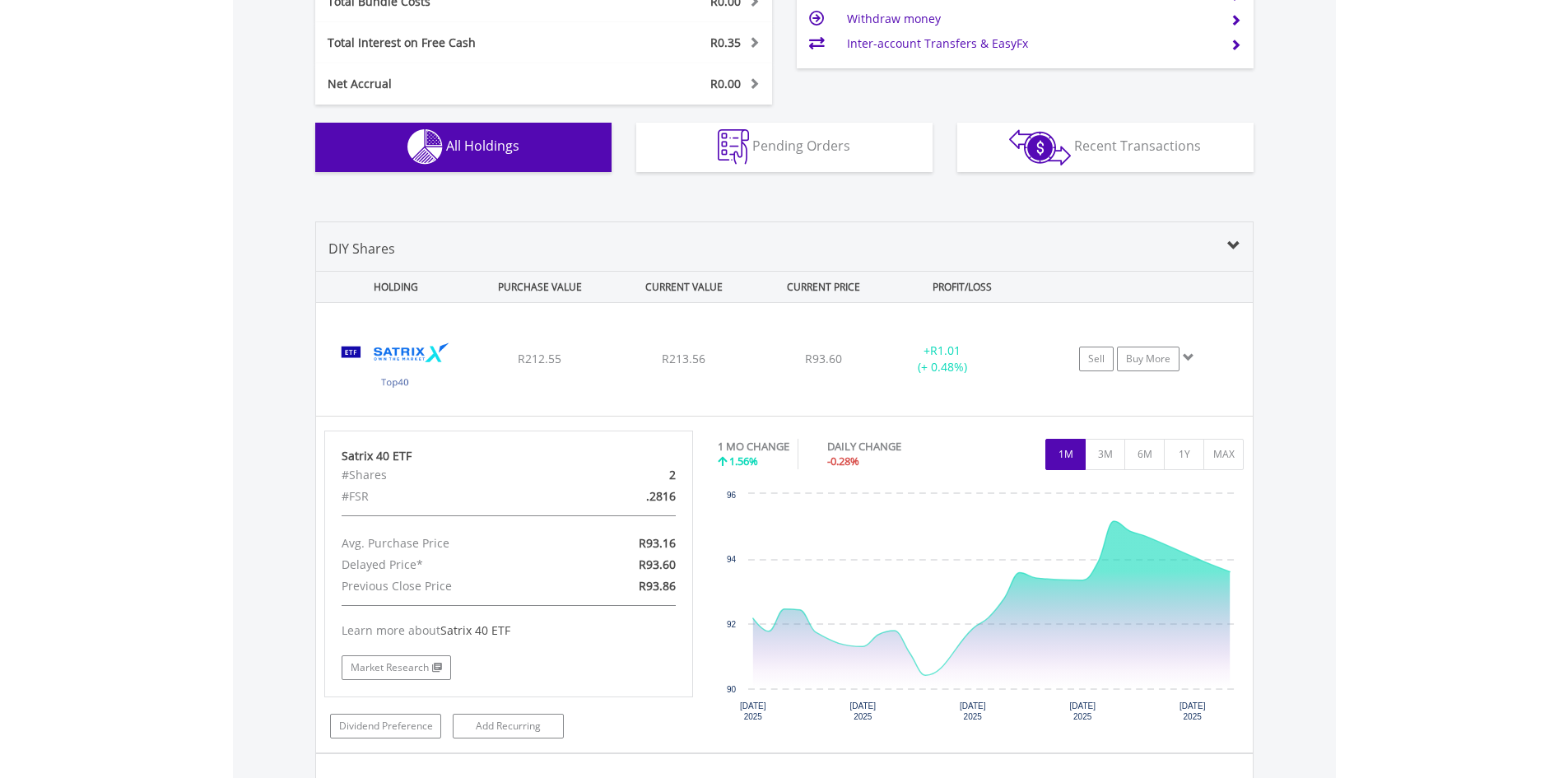
click at [592, 373] on div "﻿ Satrix 40 ETF R212.55 R213.56 R93.60 + R1.01 (+ 0.48%) Sell Buy More" at bounding box center [784, 360] width 937 height 113
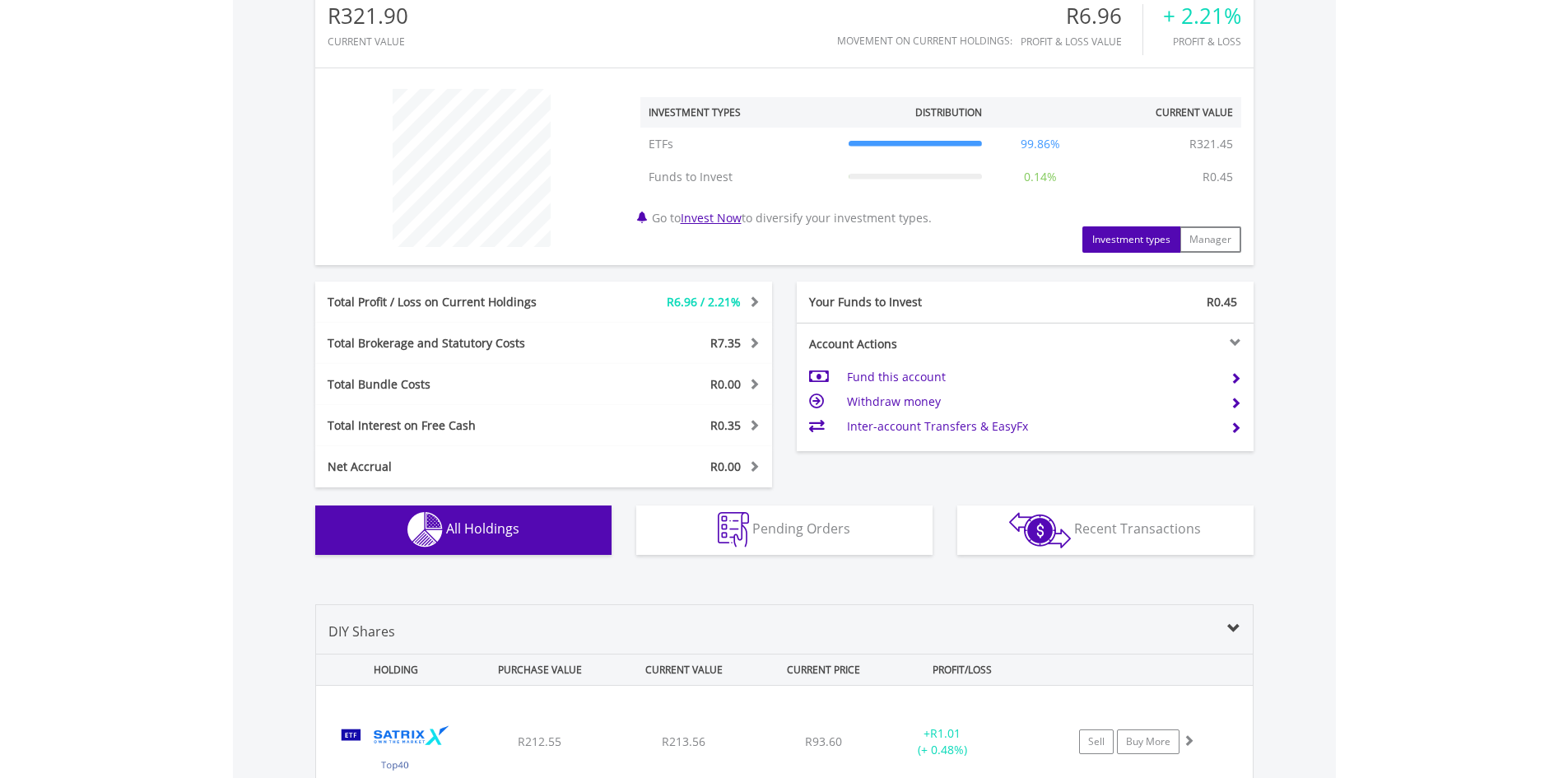
scroll to position [522, 0]
